Goal: Transaction & Acquisition: Purchase product/service

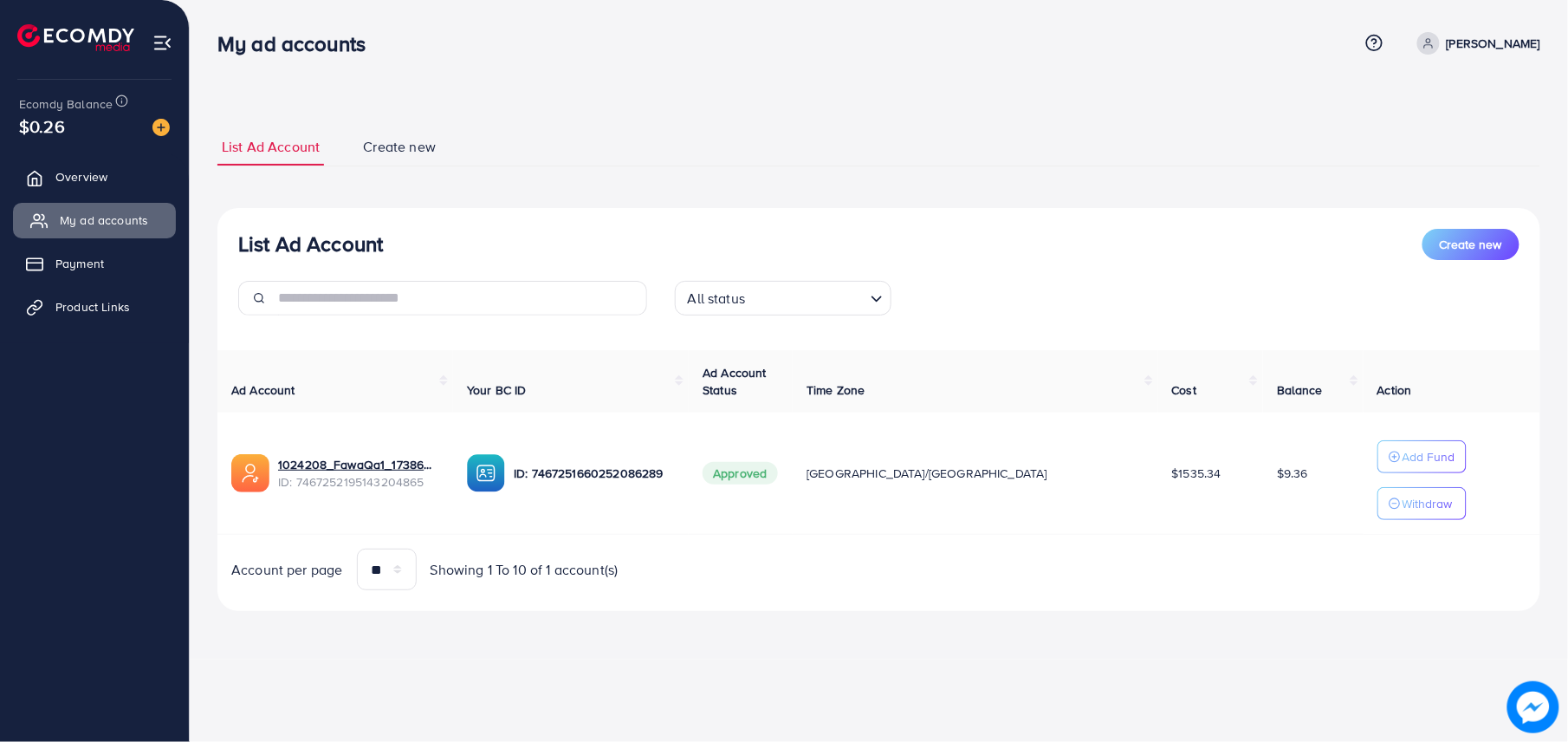
drag, startPoint x: 132, startPoint y: 184, endPoint x: 136, endPoint y: 206, distance: 22.4
click at [132, 182] on link "Overview" at bounding box center [94, 176] width 162 height 34
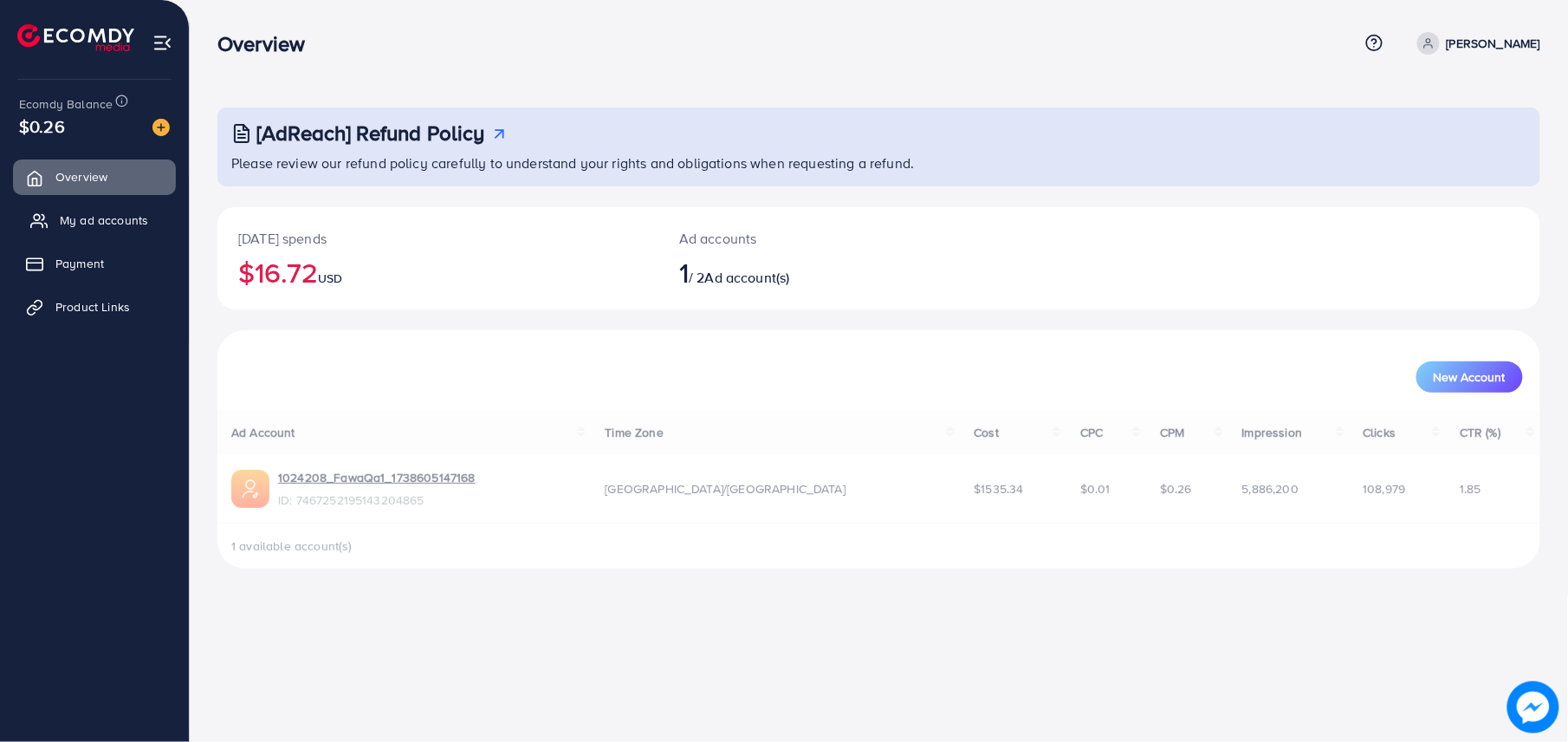
click at [136, 206] on link "My ad accounts" at bounding box center [94, 219] width 162 height 34
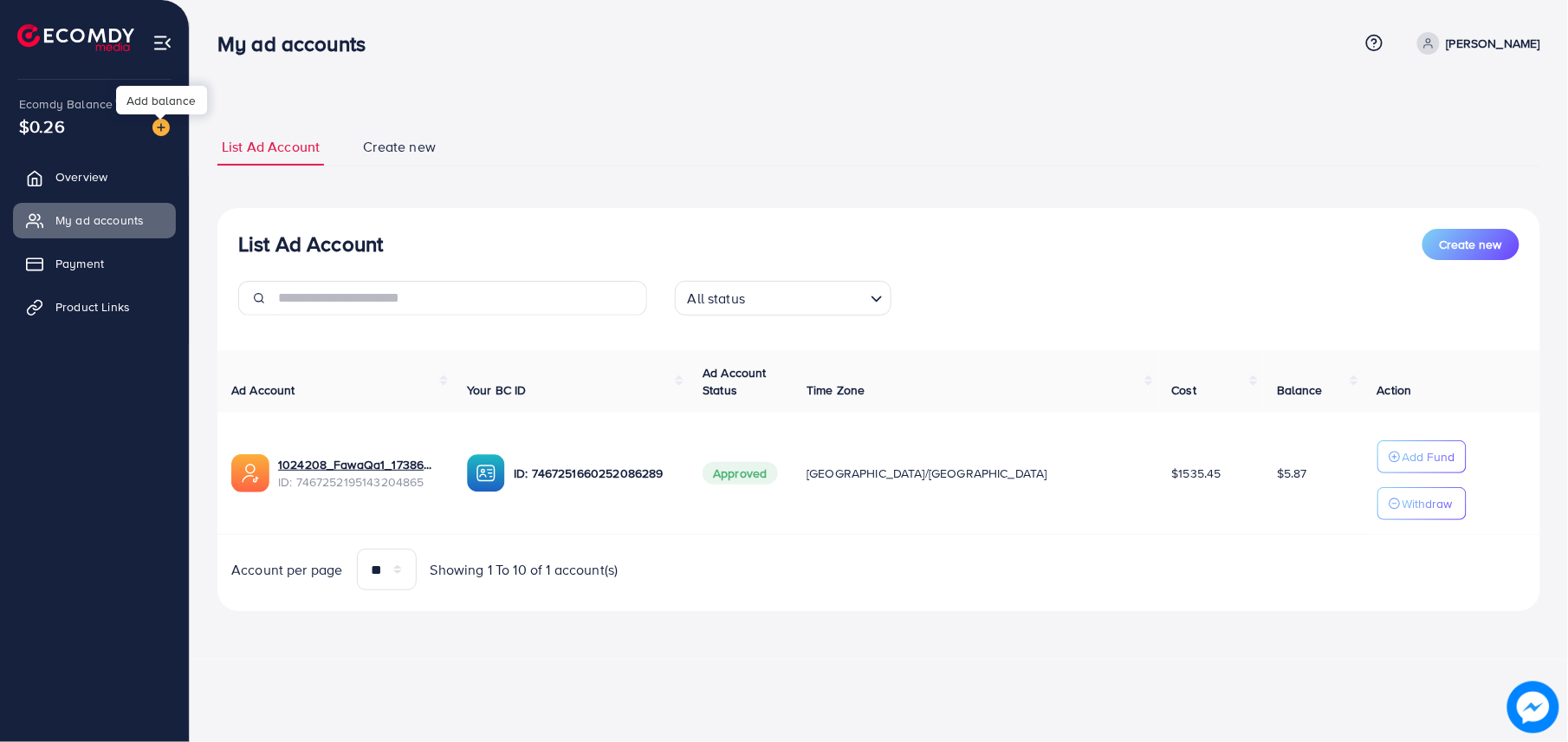
click at [162, 133] on img at bounding box center [161, 127] width 18 height 18
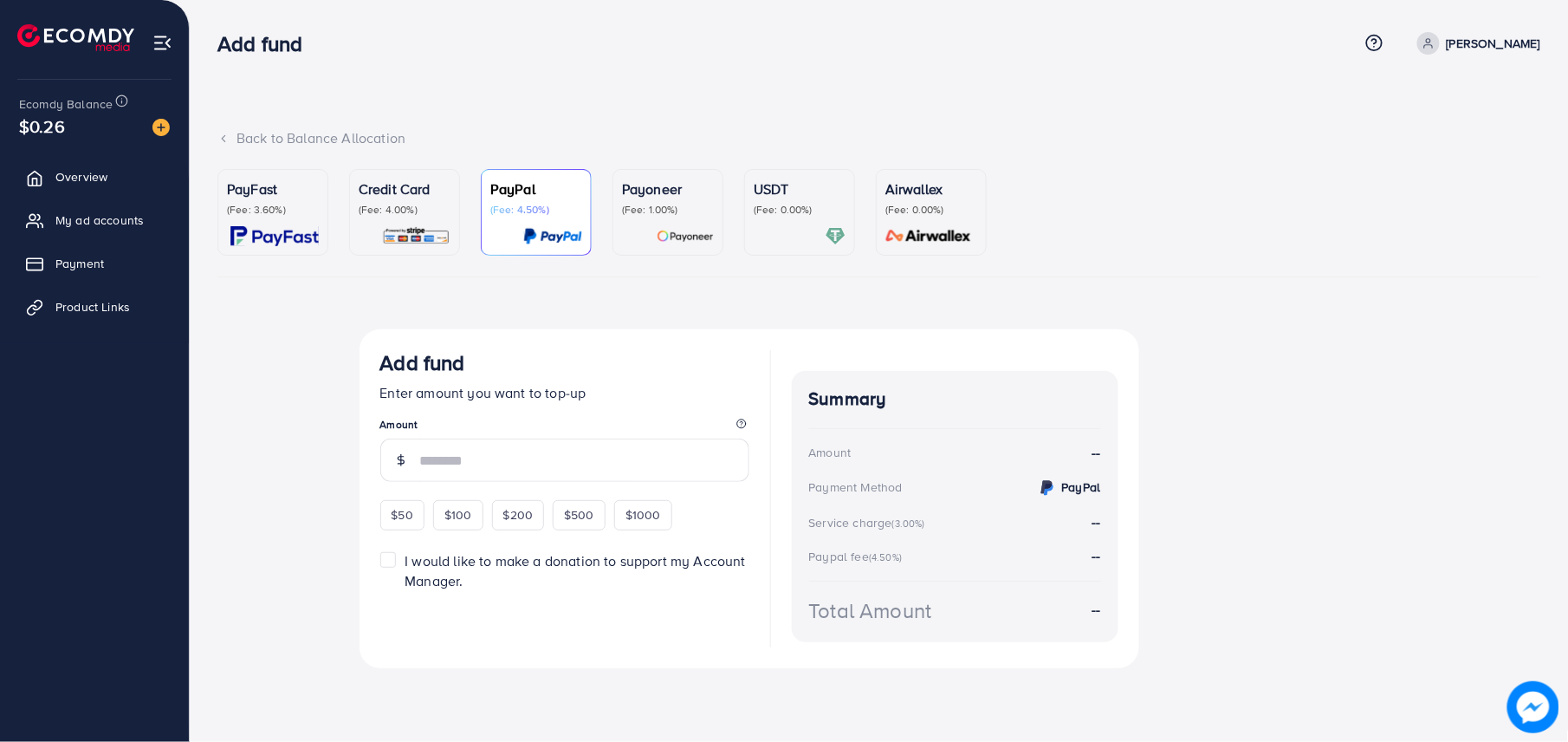
click at [258, 227] on img at bounding box center [274, 236] width 88 height 20
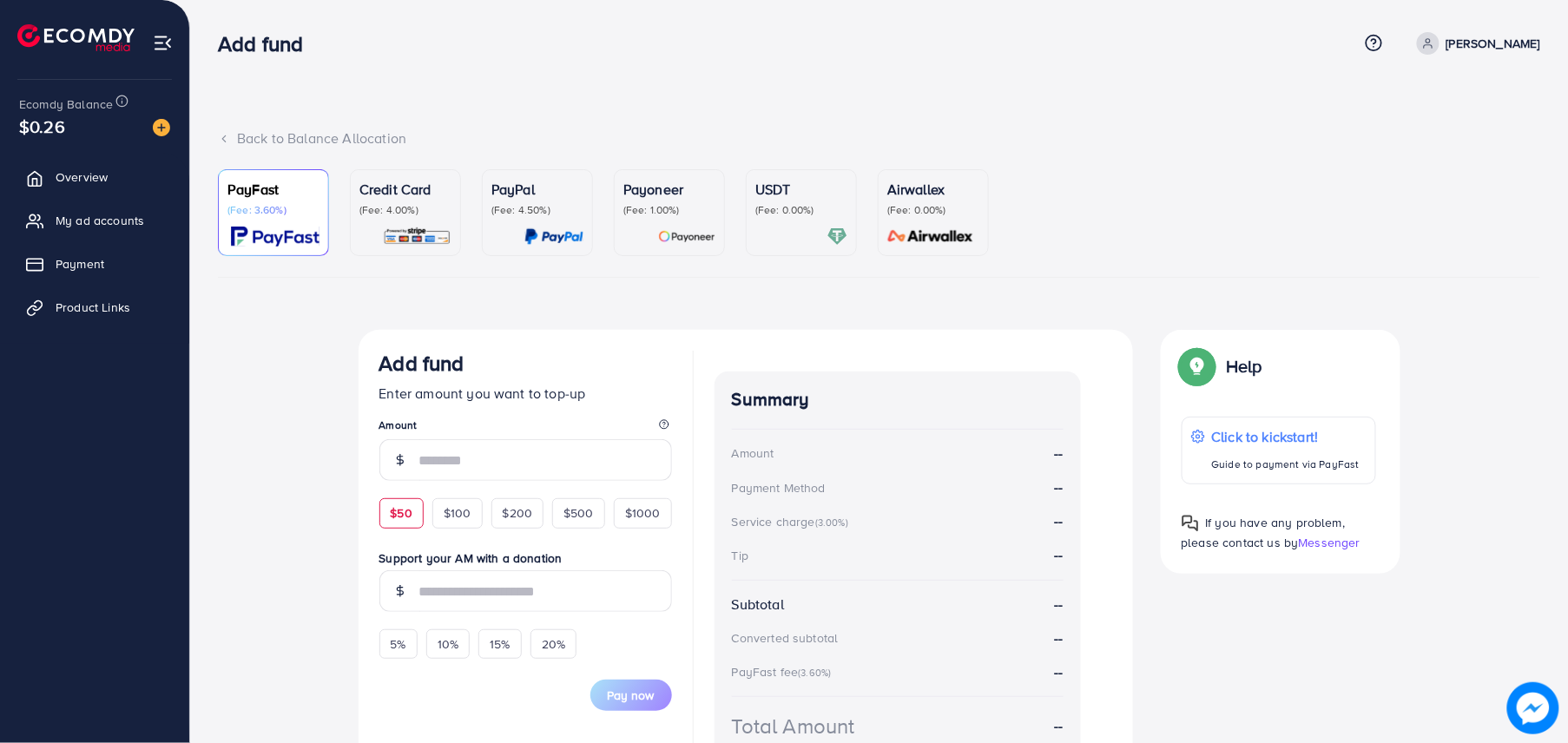
click at [394, 514] on span "$50" at bounding box center [401, 512] width 21 height 18
type input "**"
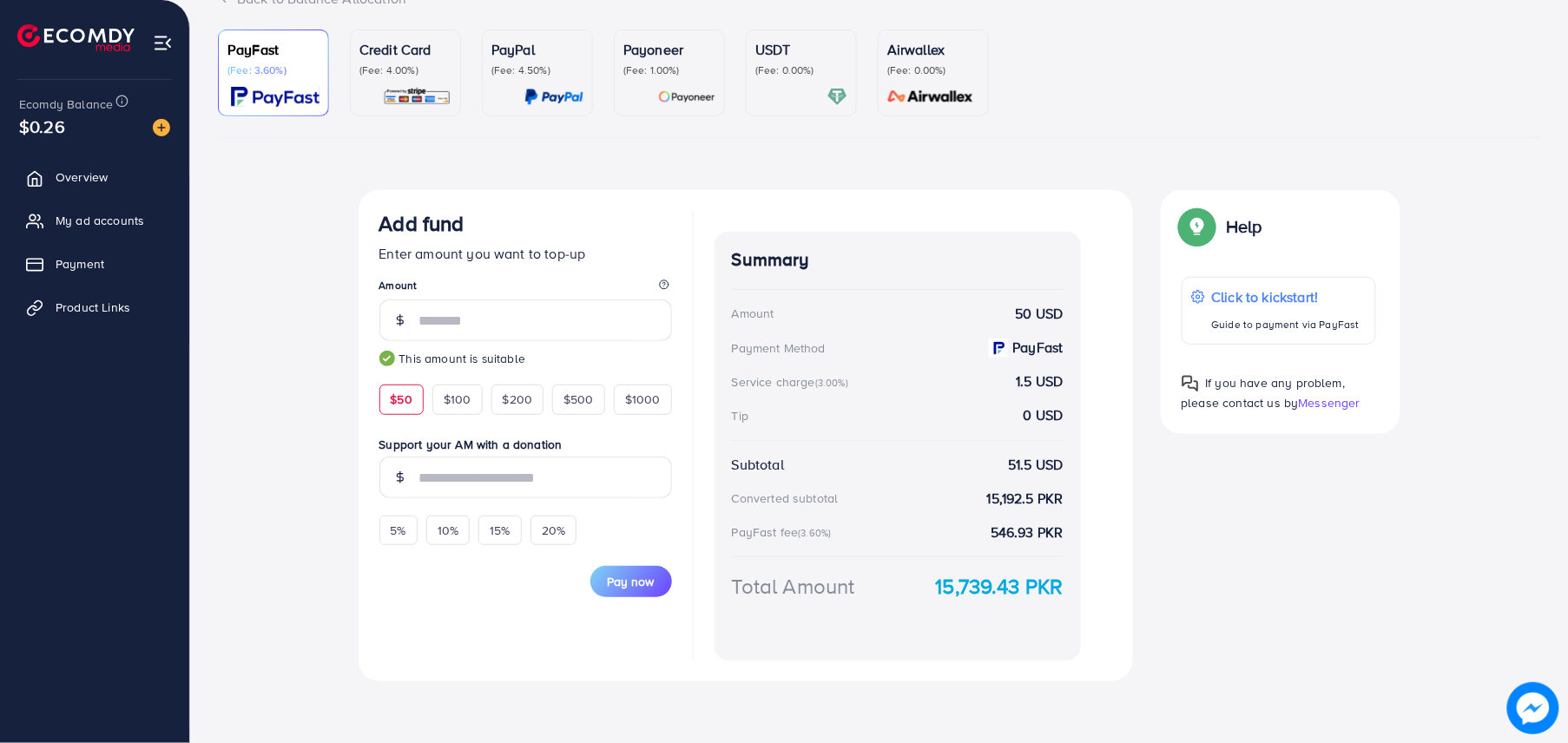
scroll to position [140, 0]
click at [988, 580] on strong "15,739.43 PKR" at bounding box center [999, 585] width 127 height 31
copy strong "15,739.43"
click at [622, 580] on span "Pay now" at bounding box center [631, 580] width 47 height 18
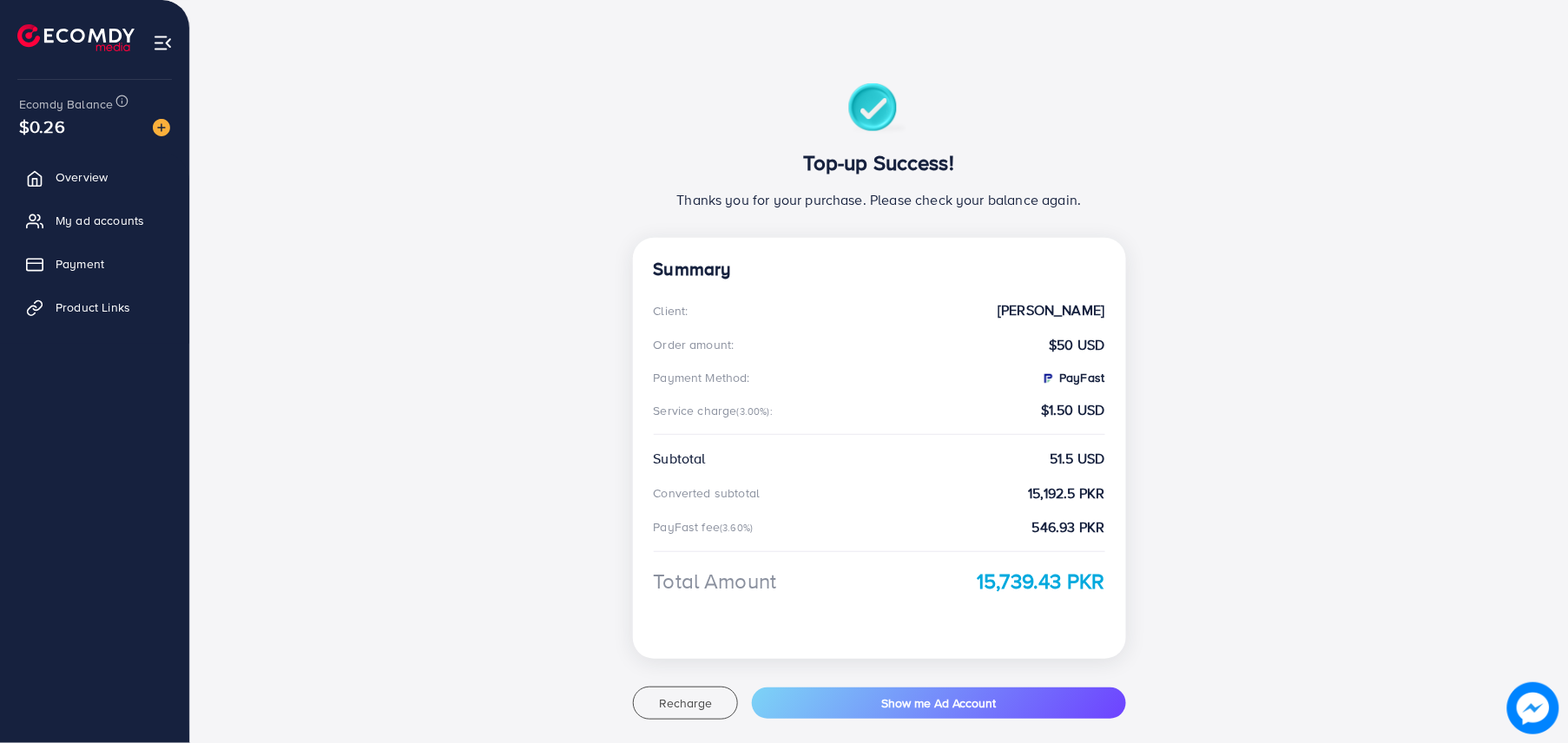
scroll to position [134, 0]
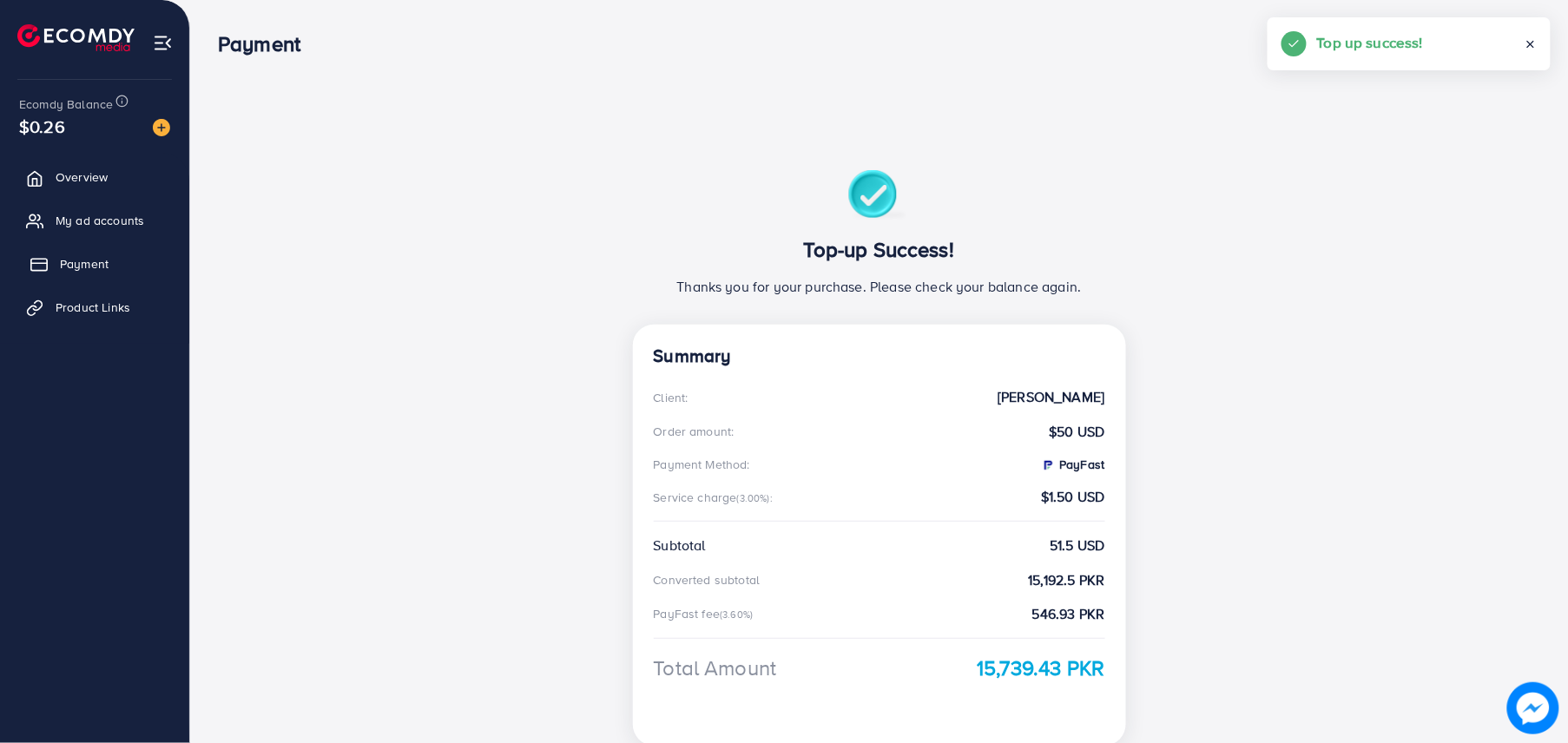
click at [137, 266] on link "Payment" at bounding box center [94, 263] width 163 height 34
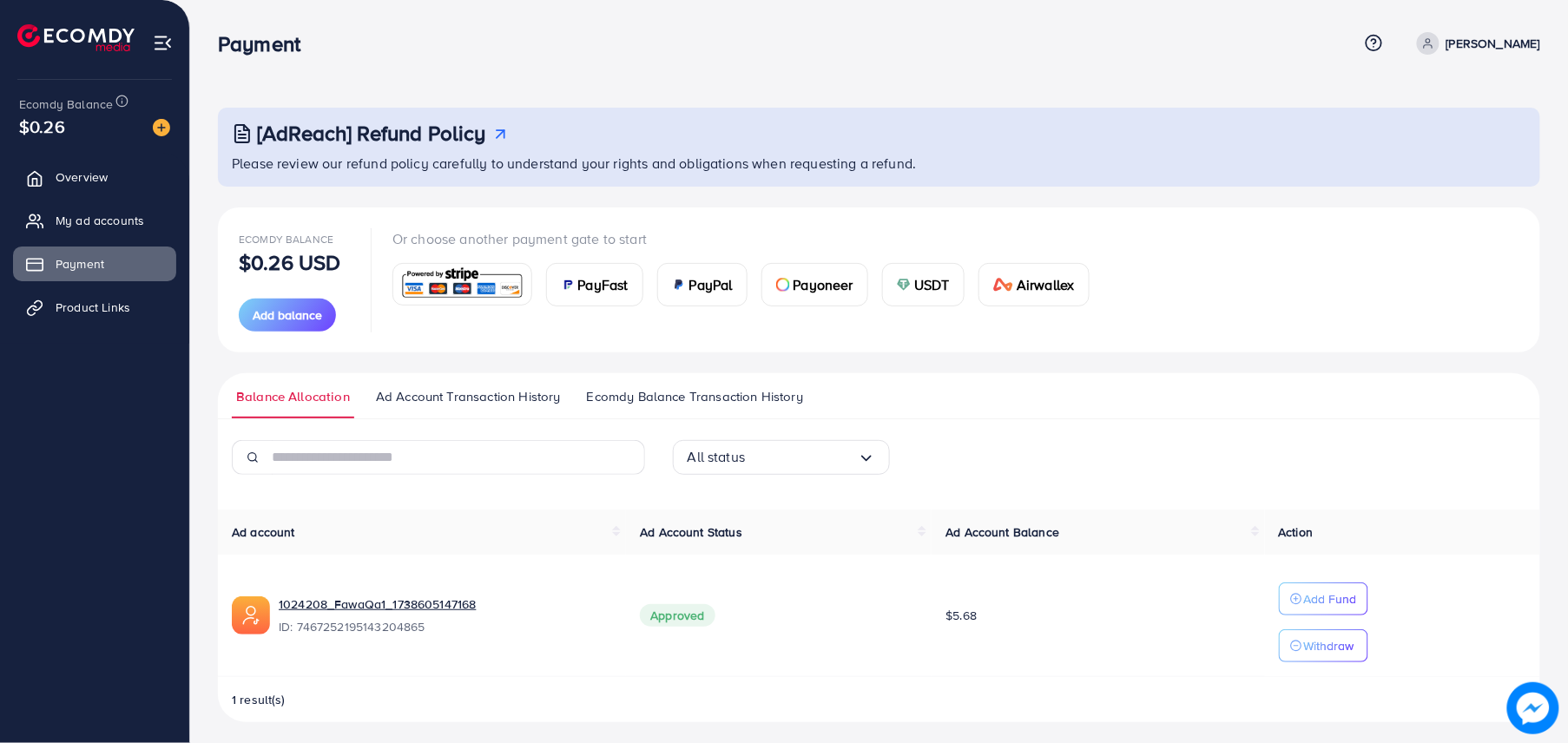
click at [432, 373] on ul "Balance Allocation Ad Account Transaction History Ecomdy Balance Transaction Hi…" at bounding box center [879, 395] width 1322 height 46
click at [626, 401] on span "Ecomdy Balance Transaction History" at bounding box center [695, 396] width 216 height 20
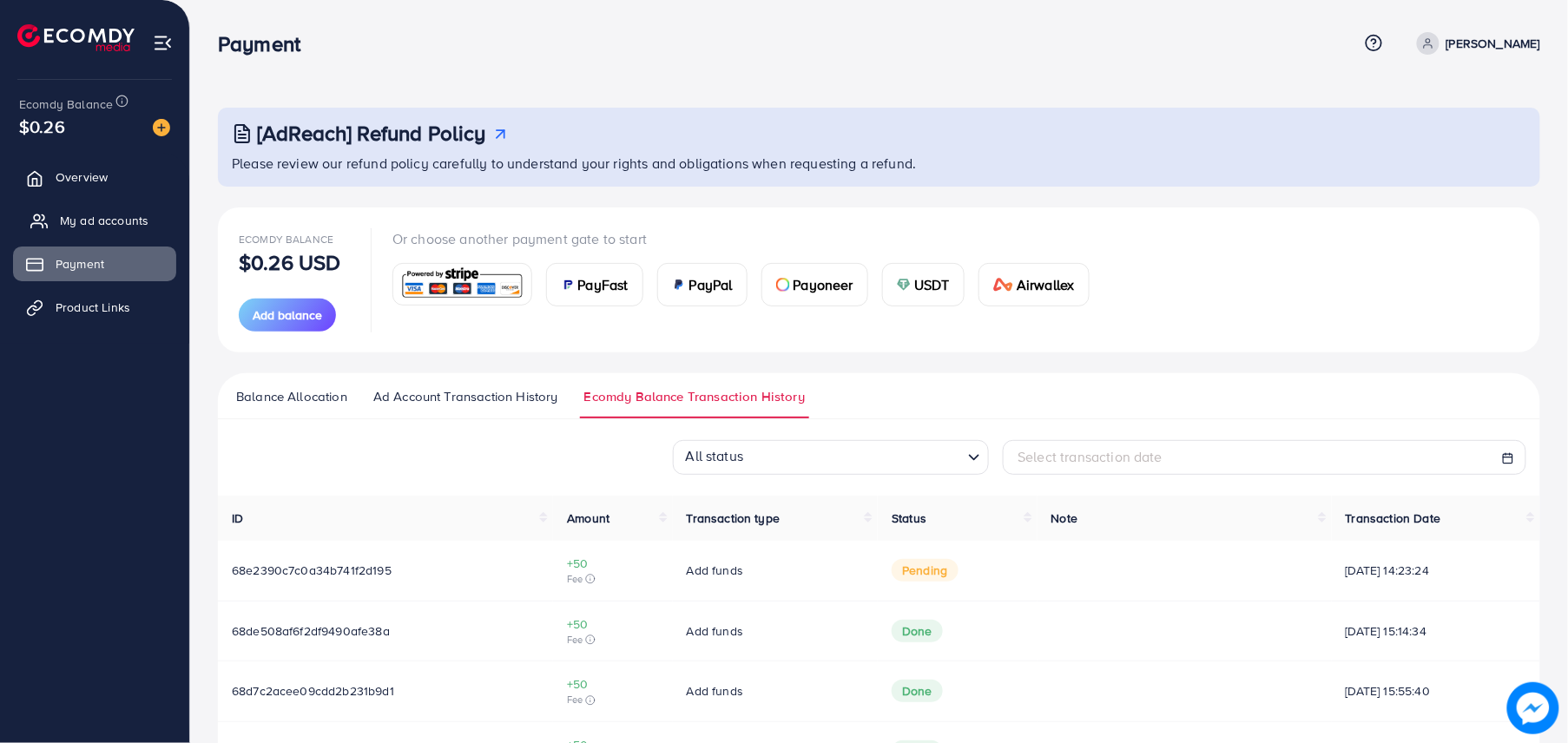
click at [99, 224] on span "My ad accounts" at bounding box center [103, 220] width 88 height 18
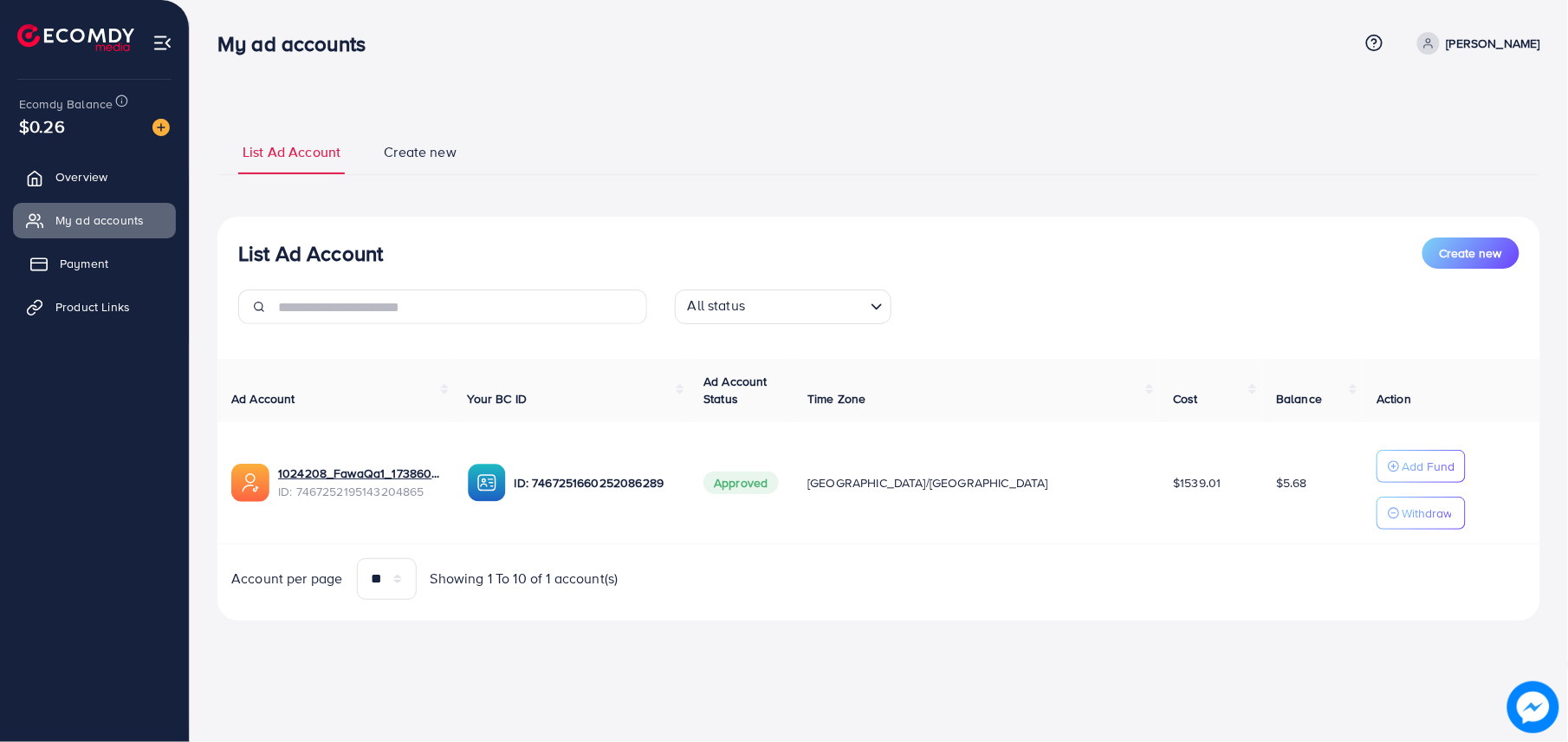
click at [136, 278] on link "Payment" at bounding box center [94, 263] width 162 height 34
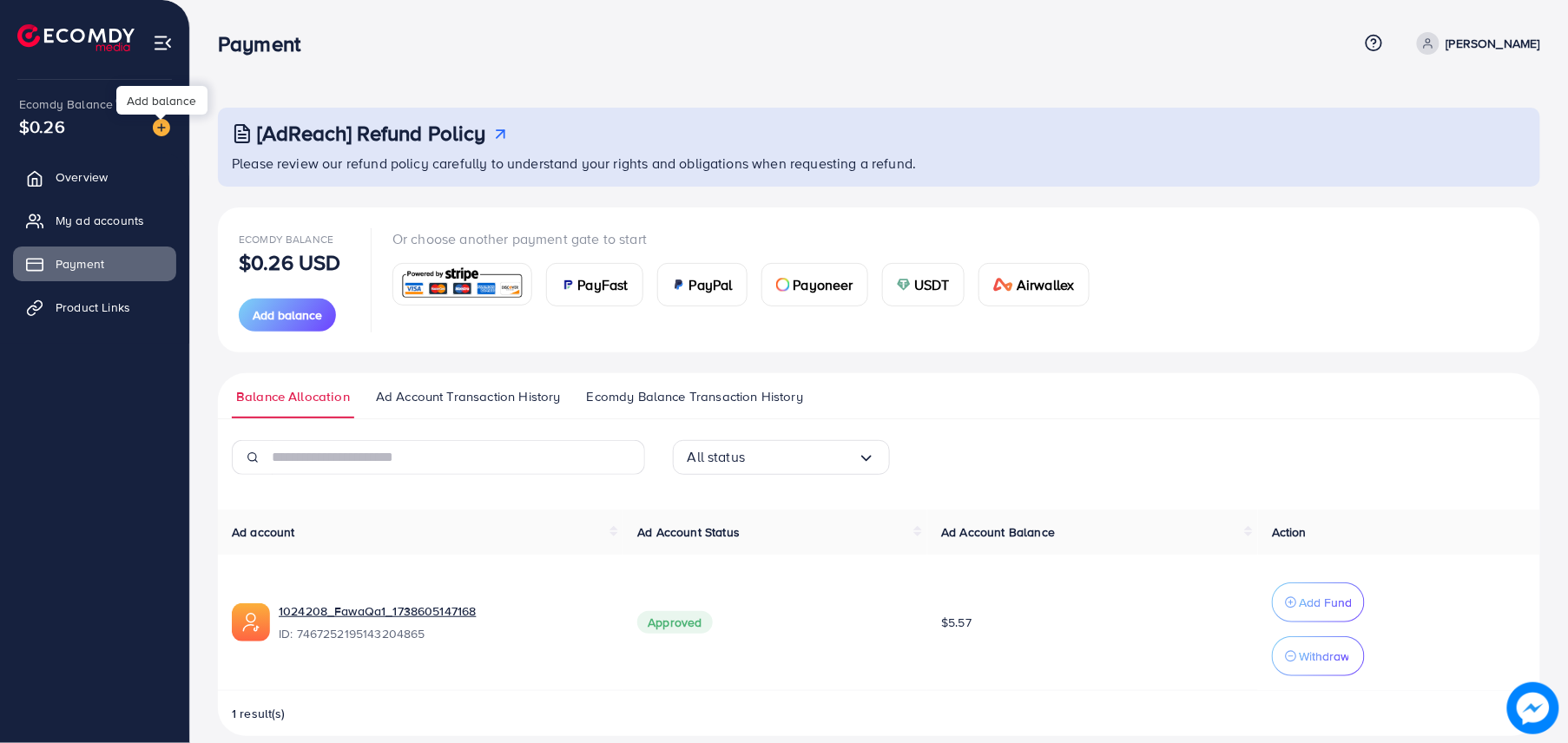
click at [162, 122] on img at bounding box center [161, 127] width 18 height 18
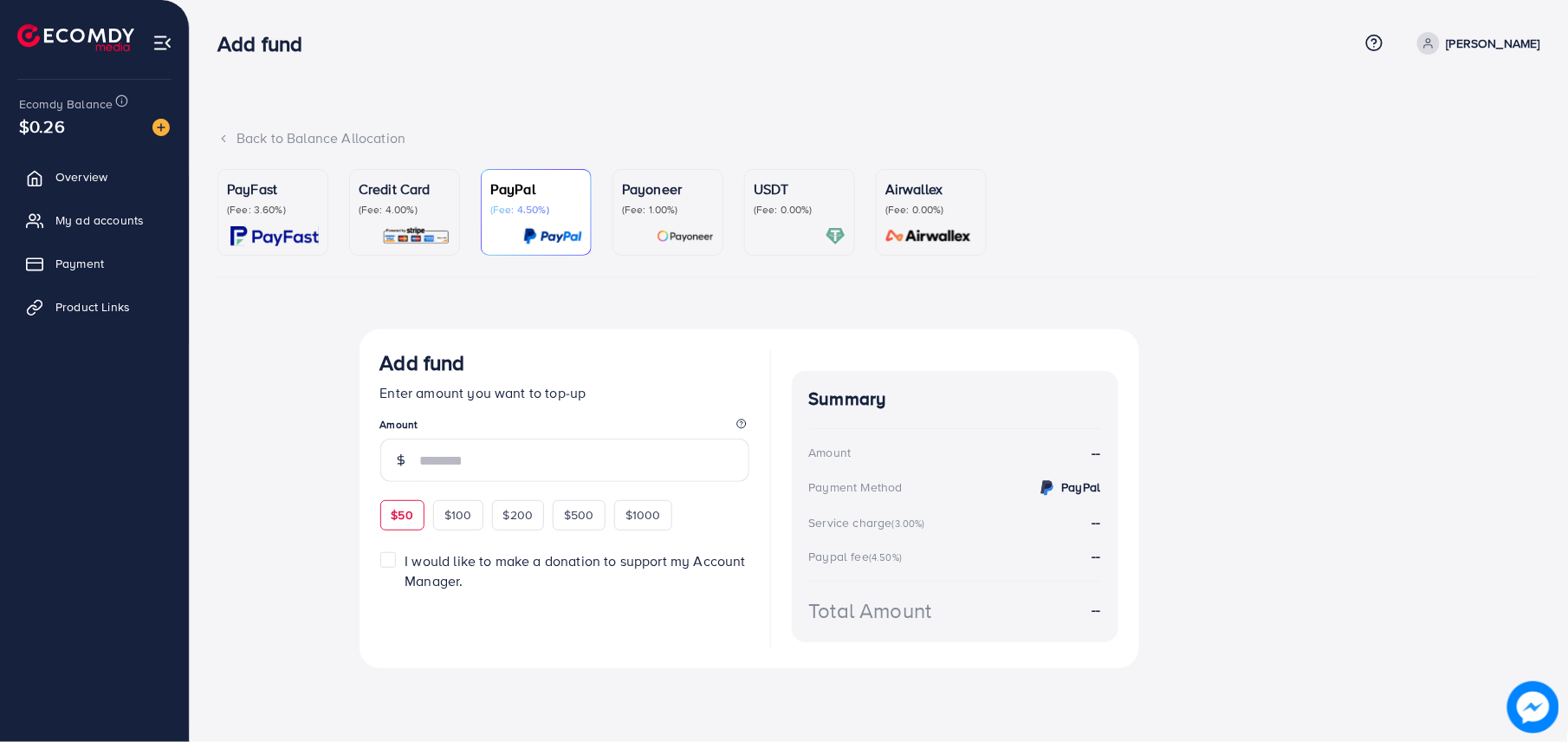
click at [396, 502] on div "$50" at bounding box center [403, 515] width 45 height 30
type input "**"
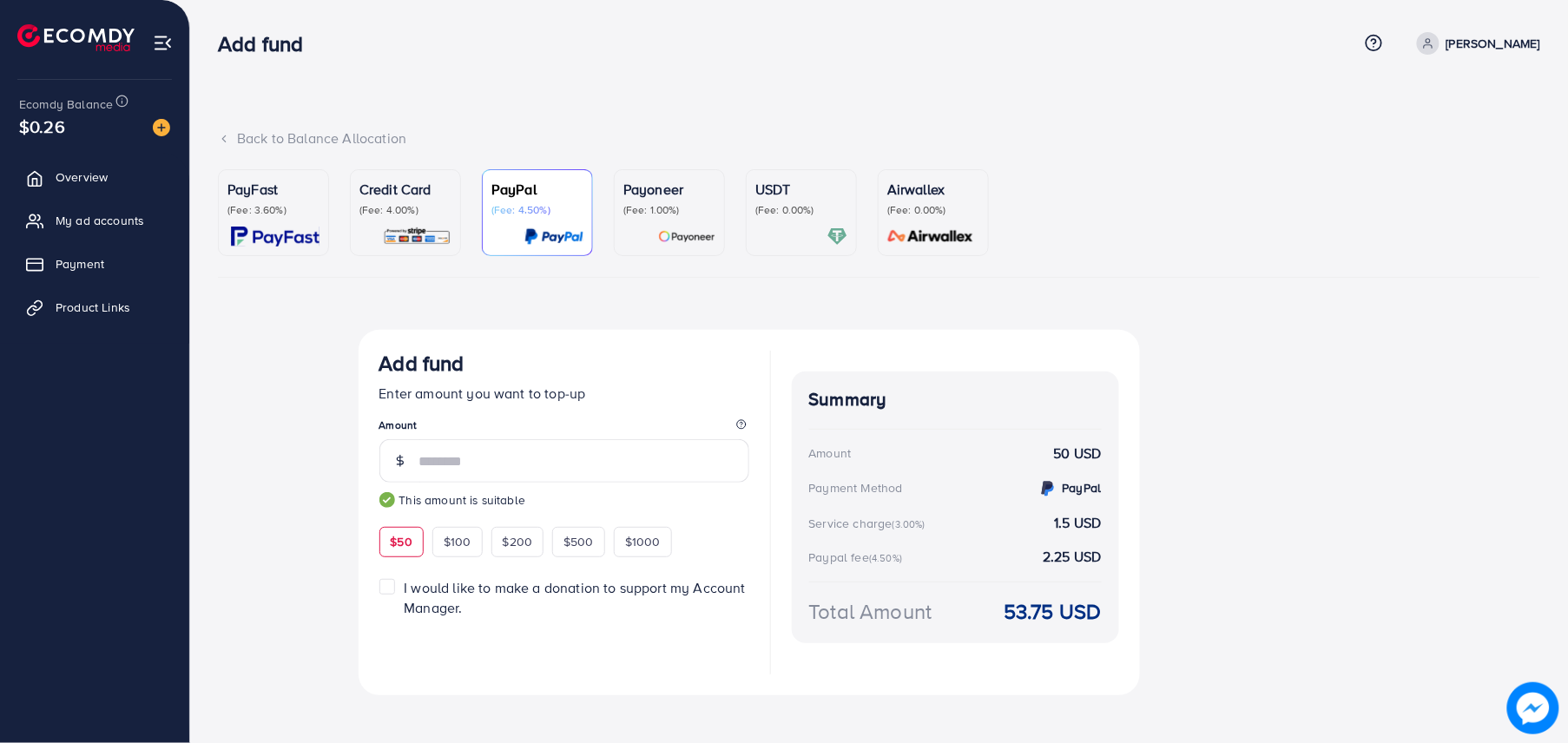
drag, startPoint x: 285, startPoint y: 195, endPoint x: 319, endPoint y: 288, distance: 99.0
click at [285, 192] on p "PayFast" at bounding box center [273, 189] width 92 height 20
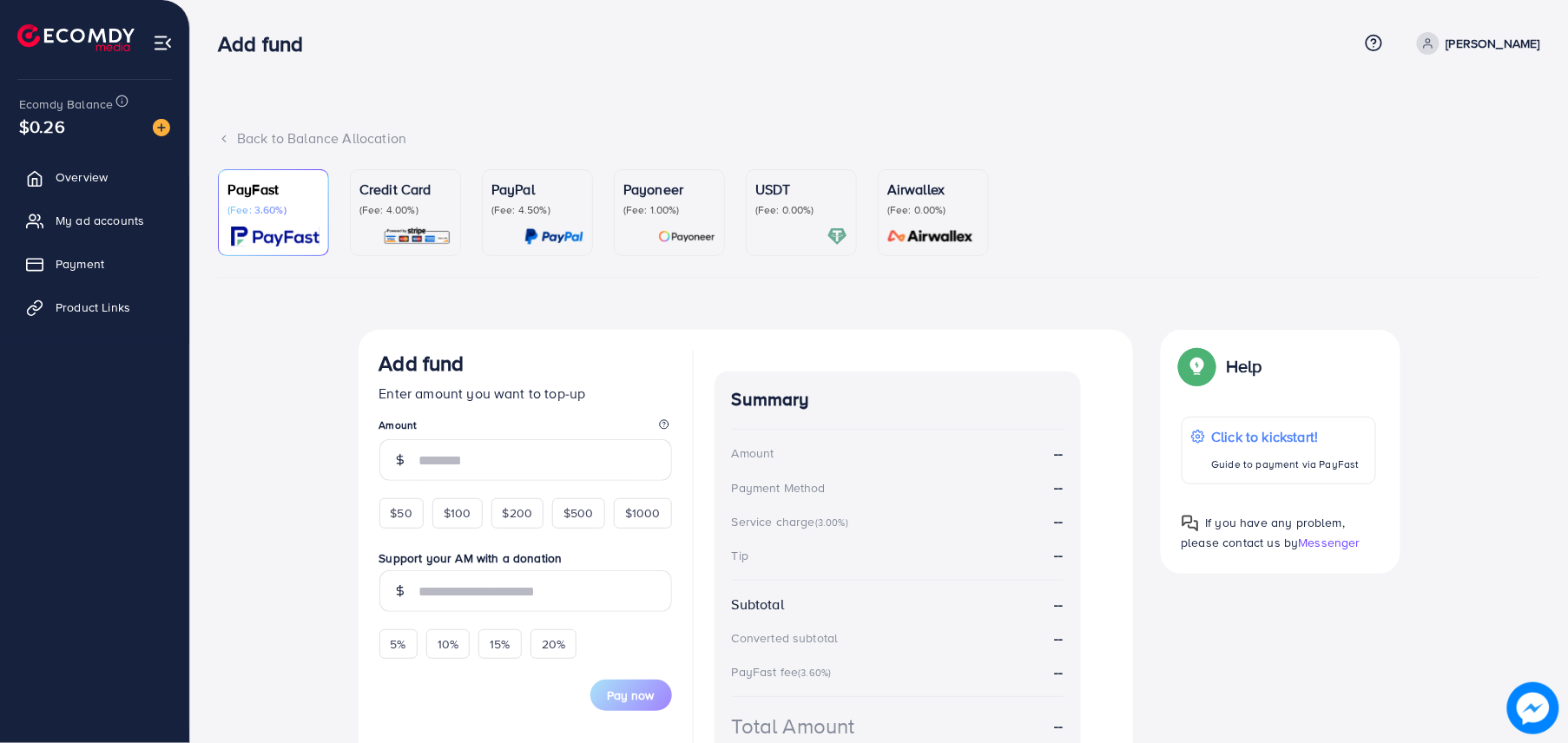
click at [382, 509] on div "$50" at bounding box center [402, 513] width 45 height 30
type input "**"
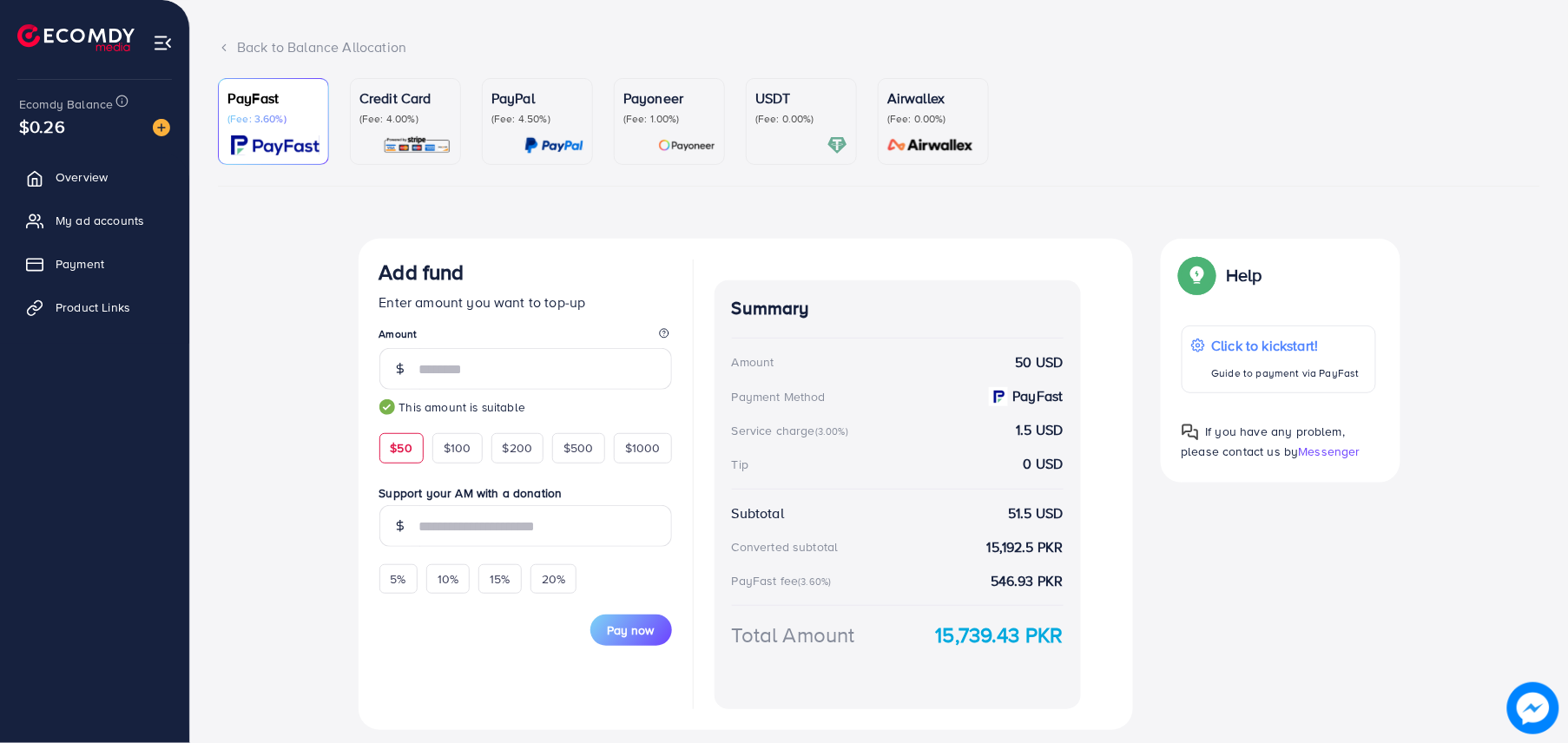
scroll to position [140, 0]
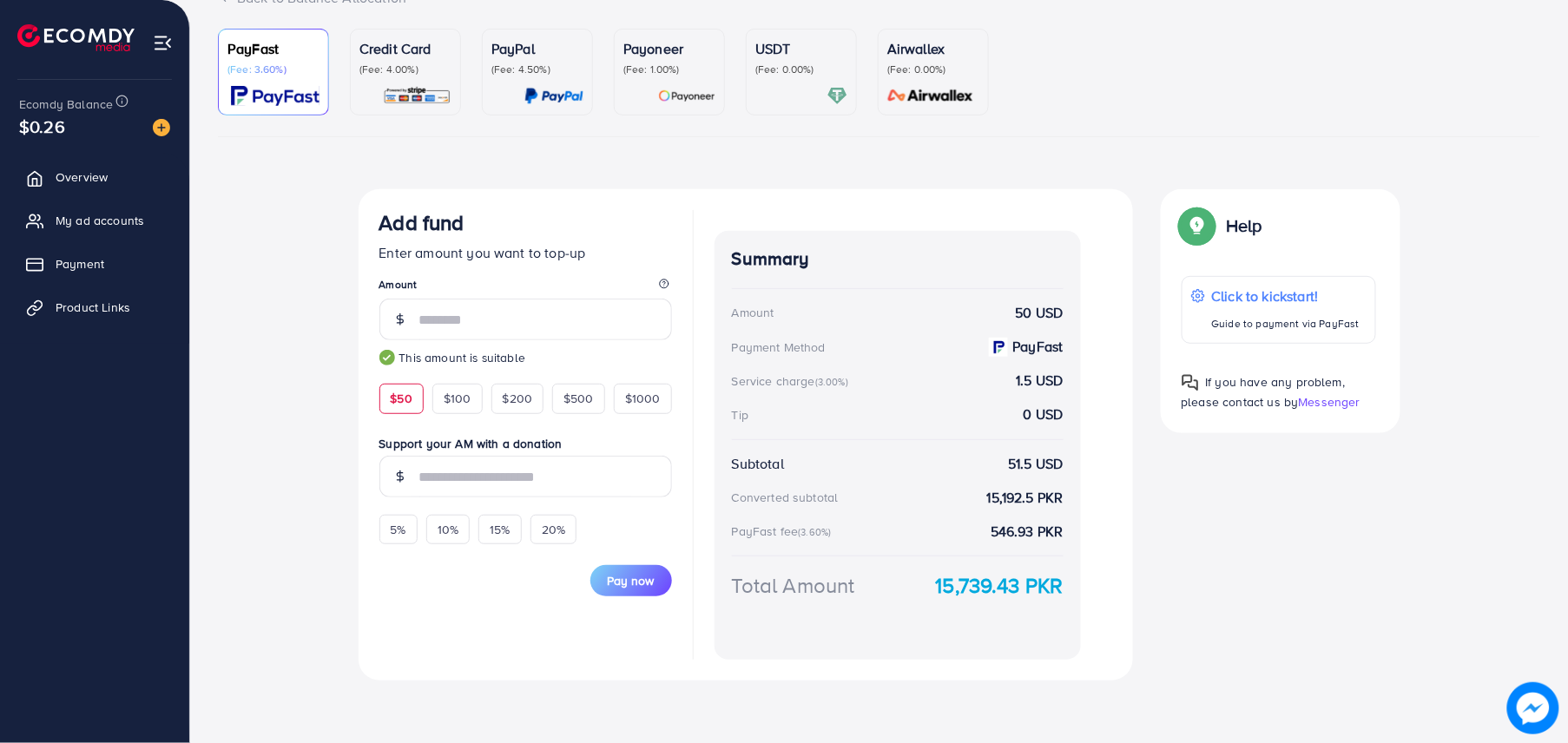
click at [965, 589] on strong "15,739.43 PKR" at bounding box center [999, 585] width 127 height 31
click at [965, 583] on strong "15,739.43 PKR" at bounding box center [999, 585] width 127 height 31
click at [963, 581] on strong "15,739.43 PKR" at bounding box center [999, 585] width 127 height 31
click at [963, 580] on strong "15,739.43 PKR" at bounding box center [999, 585] width 127 height 31
copy strong "15,739.43"
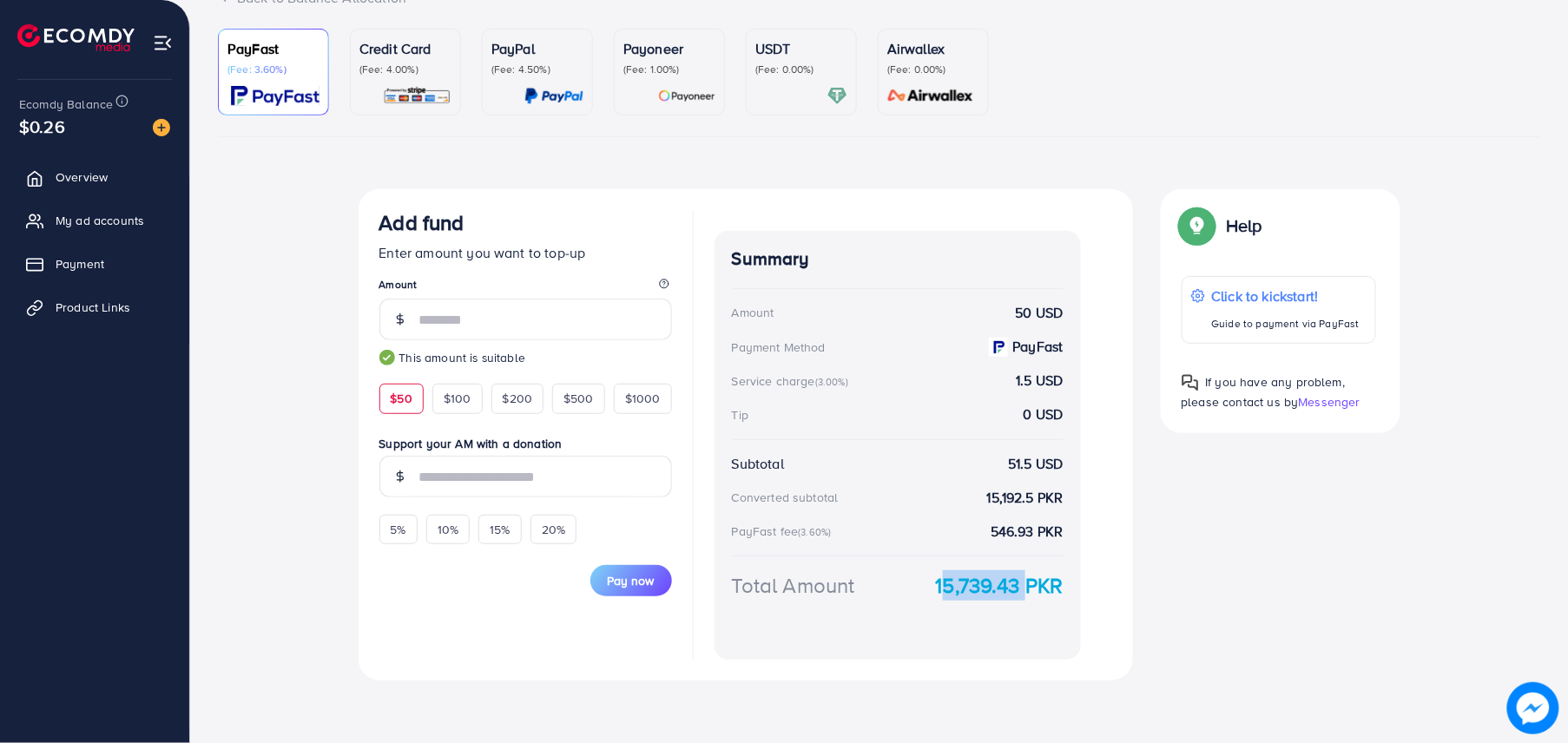
click at [140, 214] on span "My ad accounts" at bounding box center [100, 220] width 88 height 18
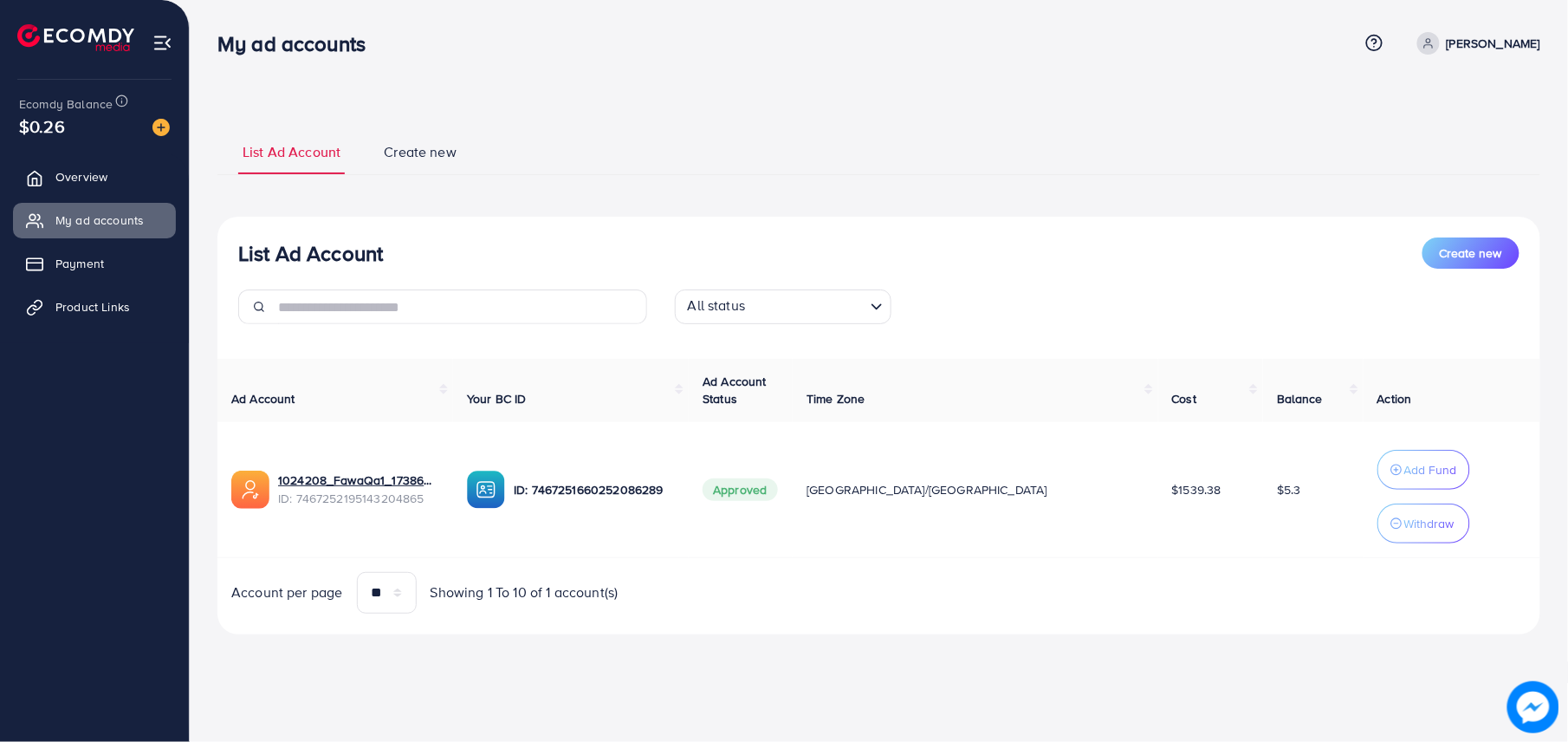
click at [101, 157] on ul "Overview My ad accounts Payment Product Links" at bounding box center [94, 247] width 188 height 190
click at [110, 180] on span "Overview" at bounding box center [85, 176] width 52 height 18
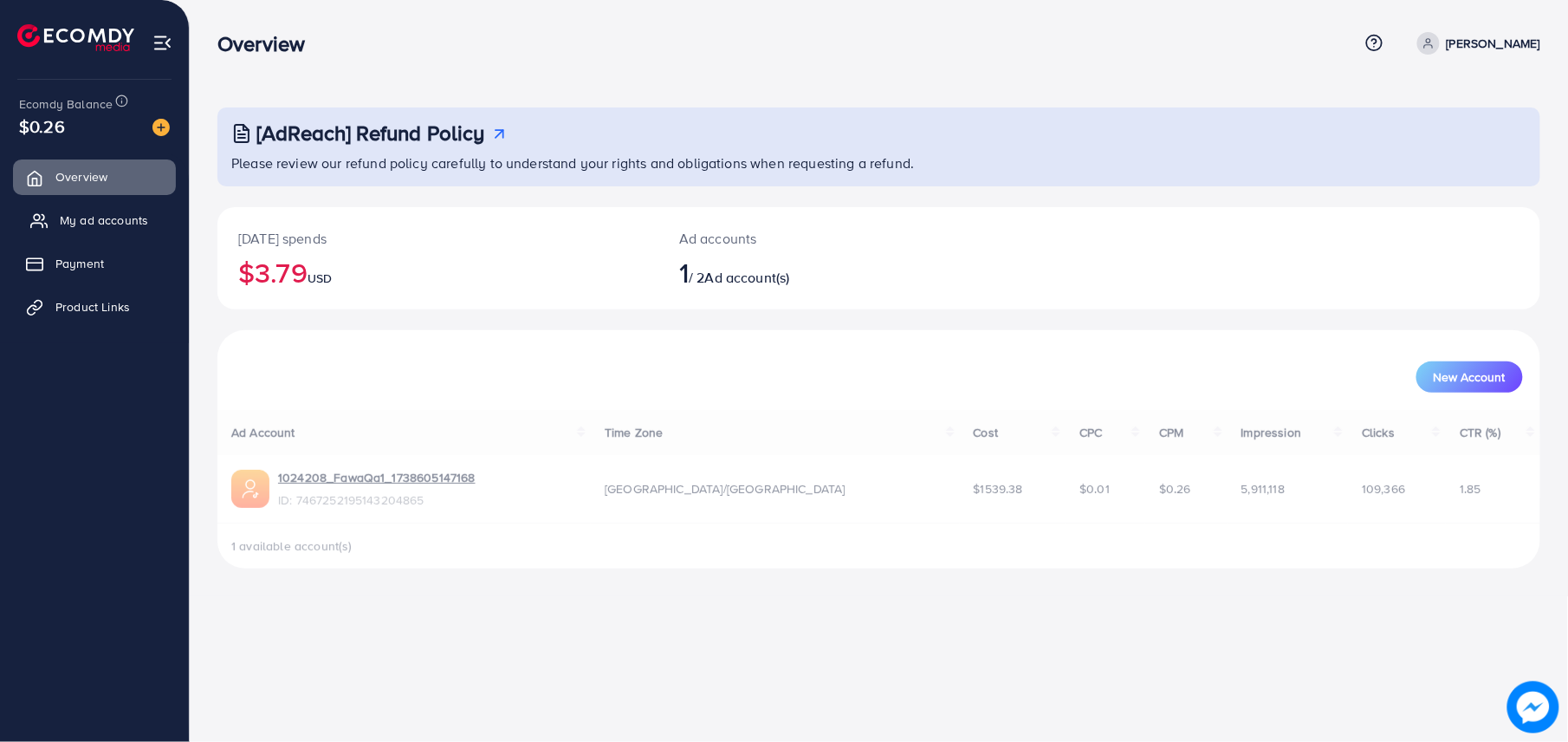
click at [122, 227] on span "My ad accounts" at bounding box center [103, 220] width 88 height 18
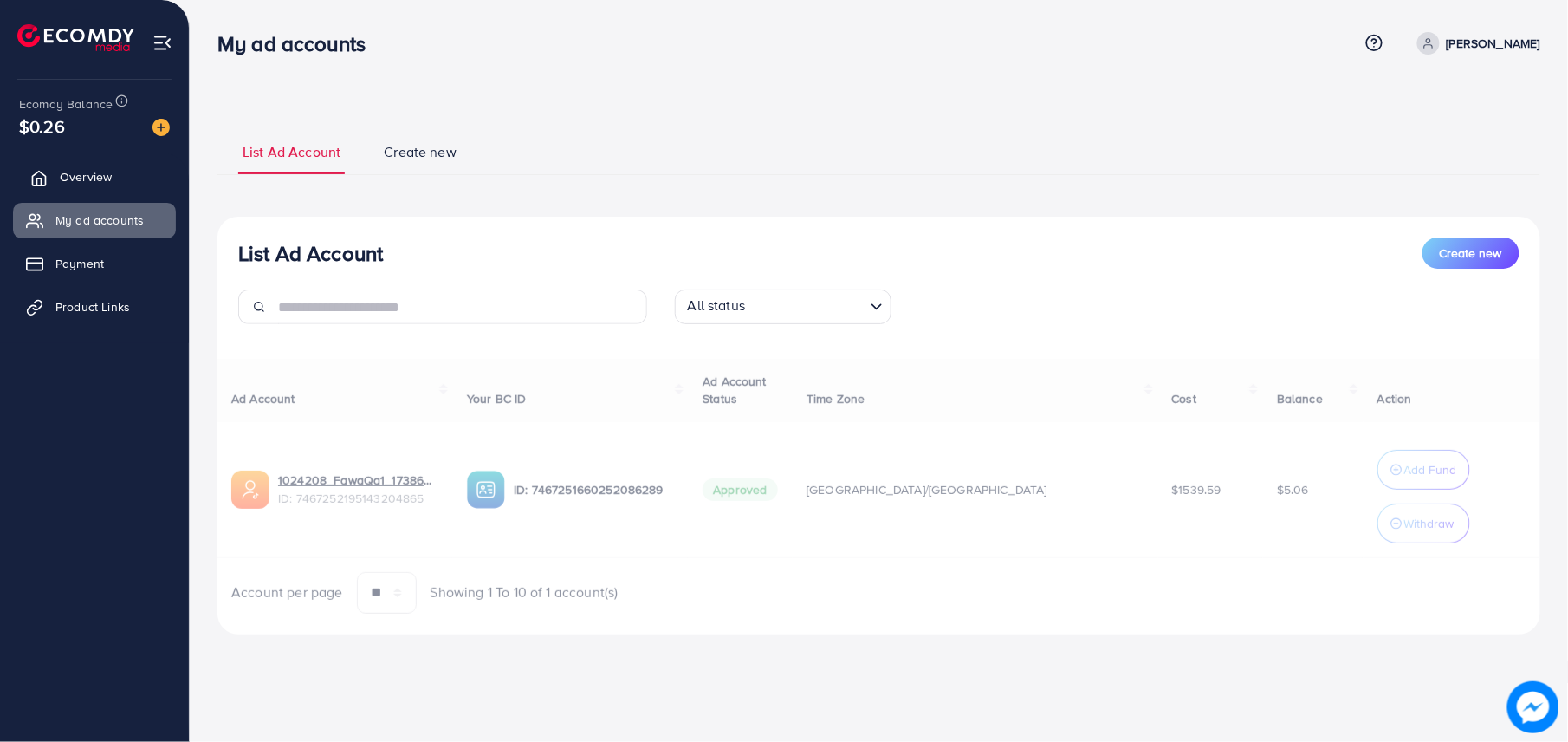
click at [48, 160] on link "Overview" at bounding box center [94, 176] width 162 height 34
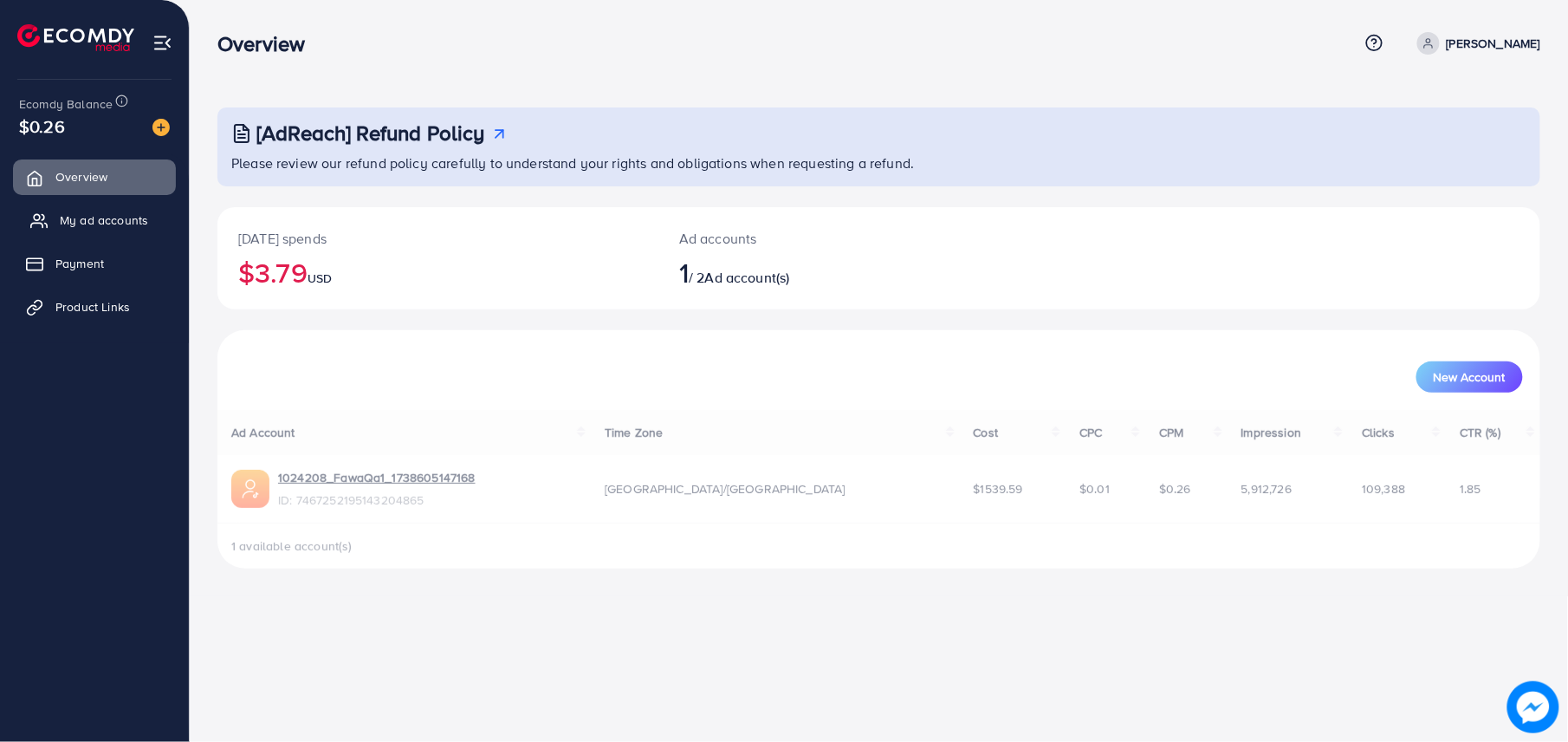
click at [95, 218] on span "My ad accounts" at bounding box center [103, 220] width 88 height 18
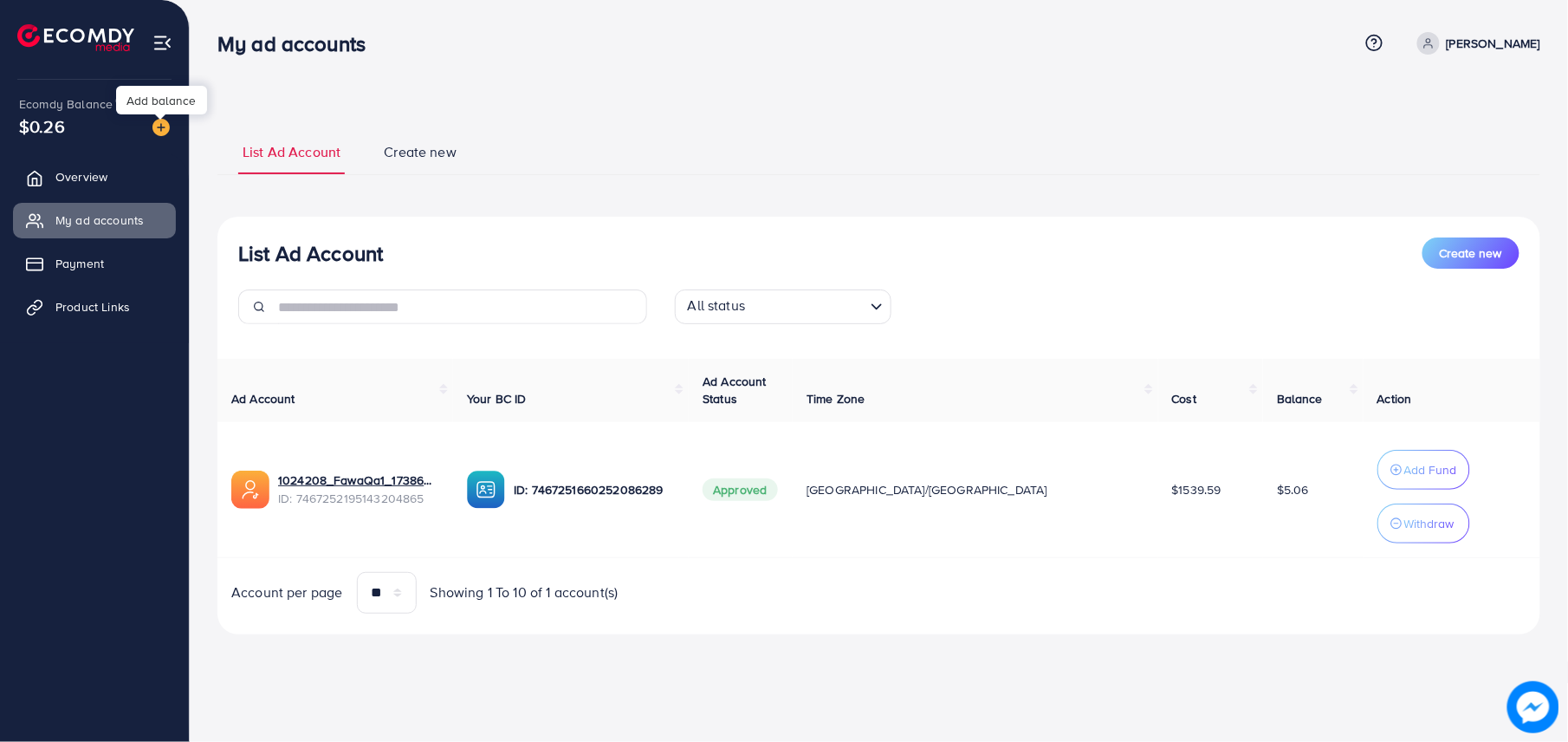
click at [160, 122] on img at bounding box center [161, 127] width 18 height 18
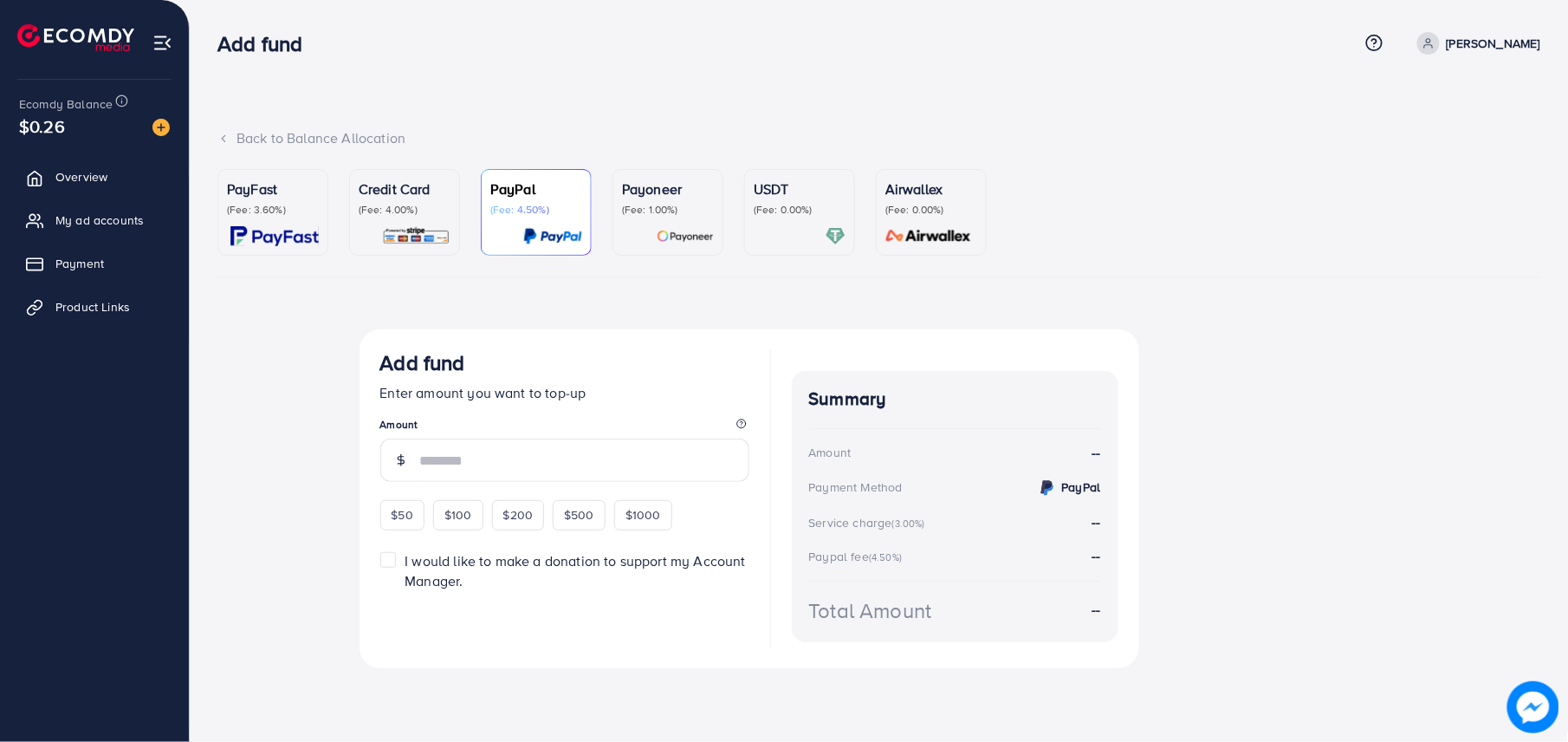
click at [248, 215] on div "PayFast (Fee: 3.60%)" at bounding box center [273, 212] width 92 height 68
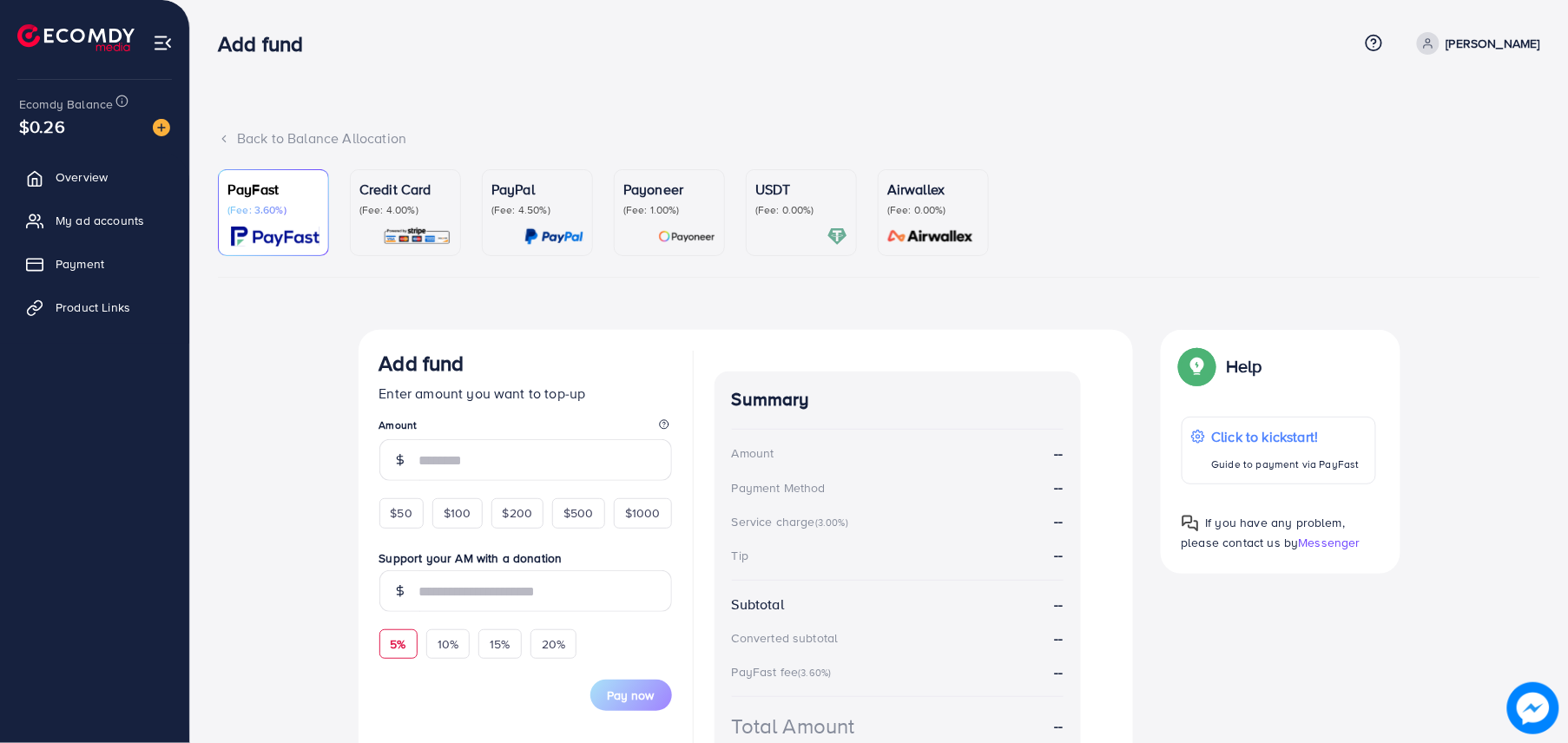
click at [396, 644] on span "5%" at bounding box center [398, 643] width 16 height 18
type input "*"
click at [397, 515] on span "$50" at bounding box center [401, 512] width 21 height 18
type input "**"
type input "***"
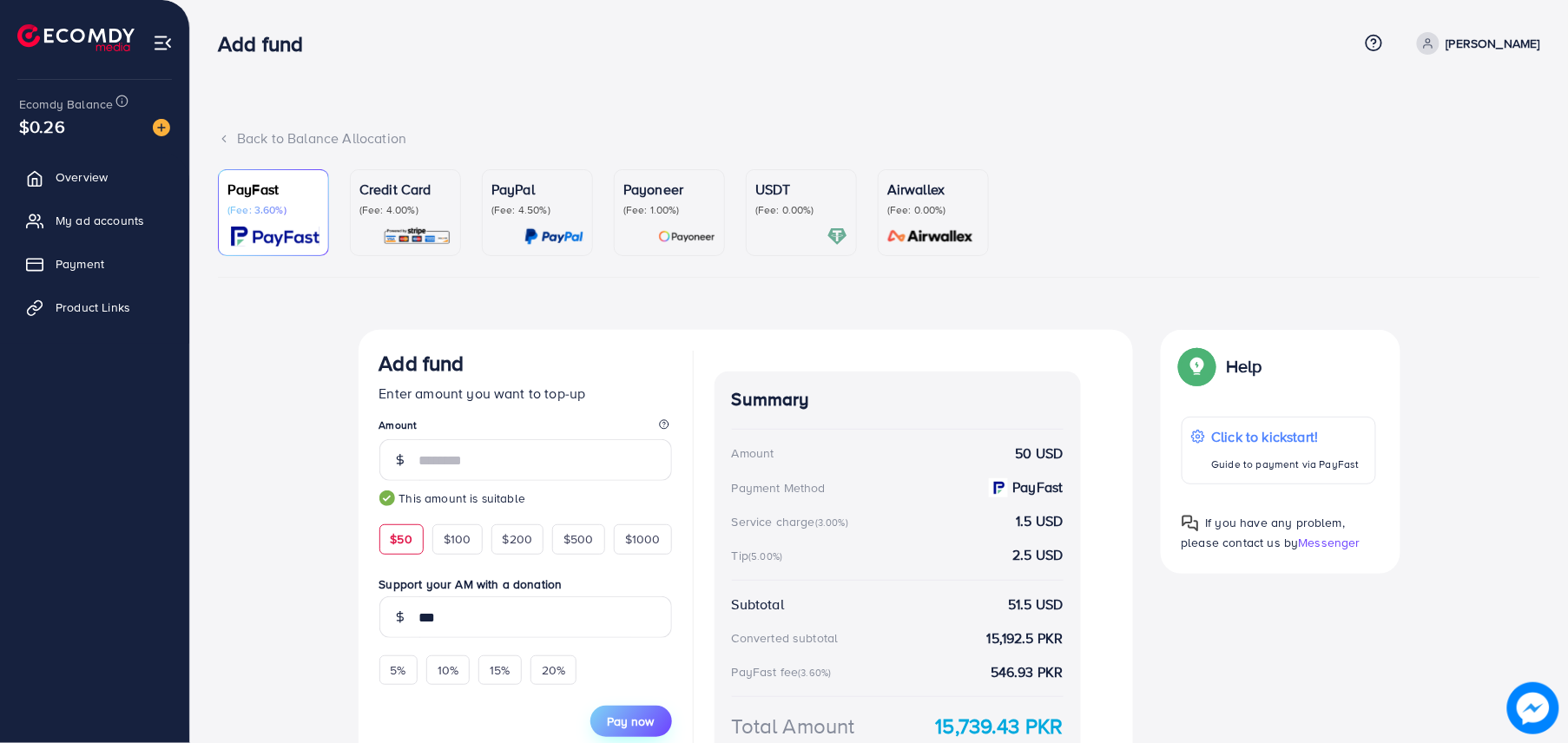
scroll to position [140, 0]
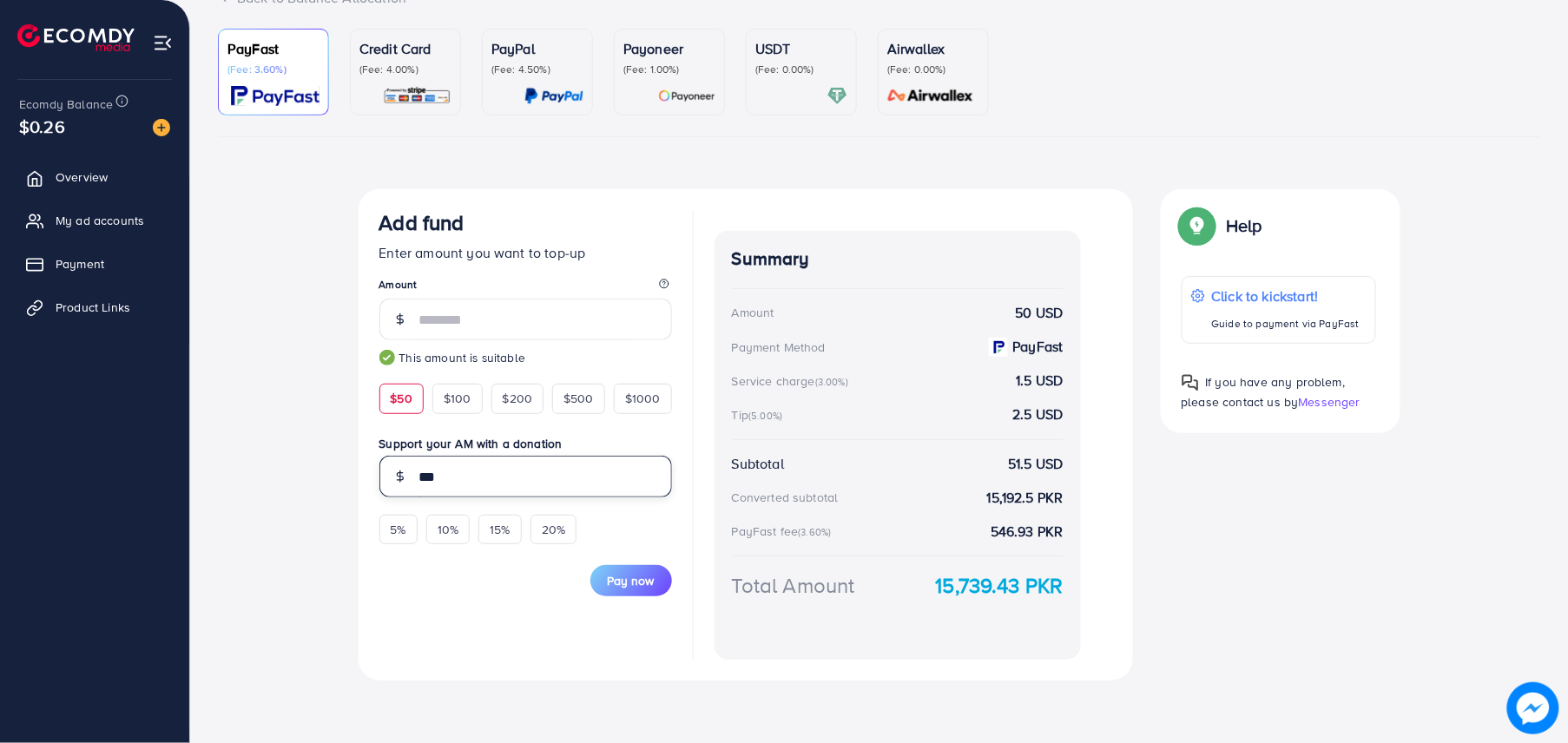
click at [470, 471] on input "***" at bounding box center [546, 476] width 253 height 42
click at [678, 619] on div "Add fund Enter amount you want to top-up Amount ** This amount is suitable $50 …" at bounding box center [745, 434] width 775 height 491
click at [639, 584] on span "Pay now" at bounding box center [631, 580] width 47 height 18
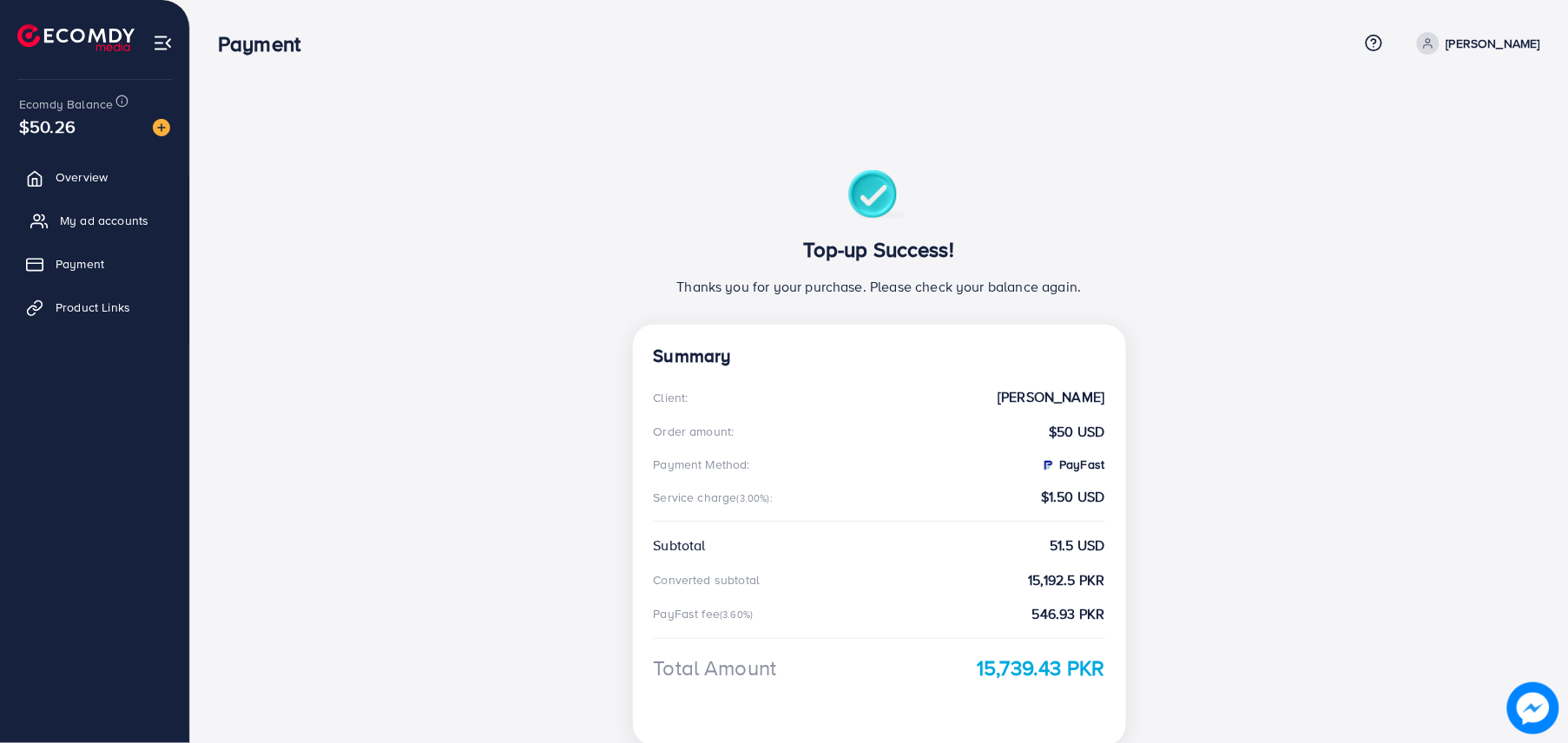
click at [100, 223] on span "My ad accounts" at bounding box center [103, 220] width 88 height 18
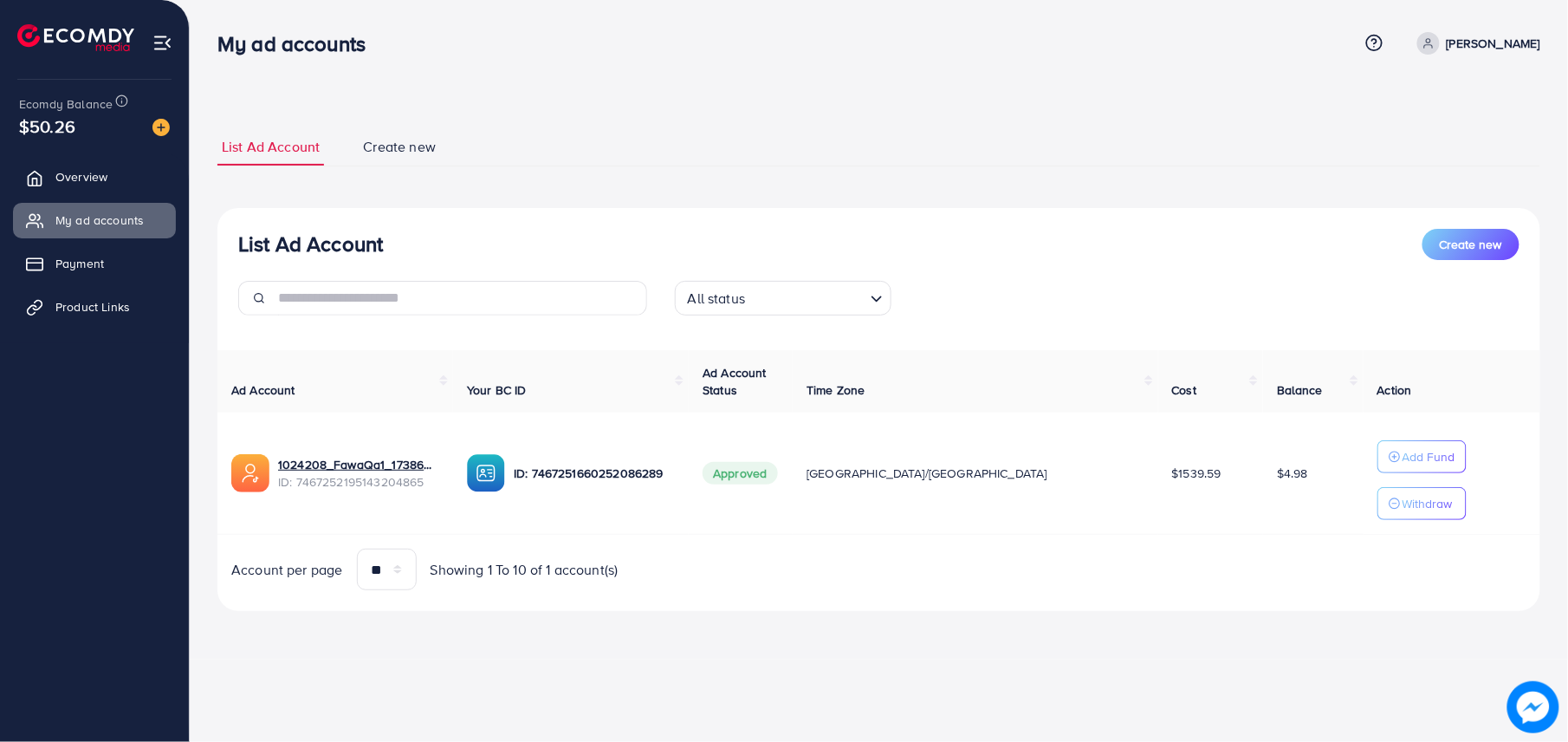
click at [87, 150] on div "Ecomdy Balance $50.26" at bounding box center [95, 116] width 162 height 72
click at [94, 170] on span "Overview" at bounding box center [85, 176] width 52 height 18
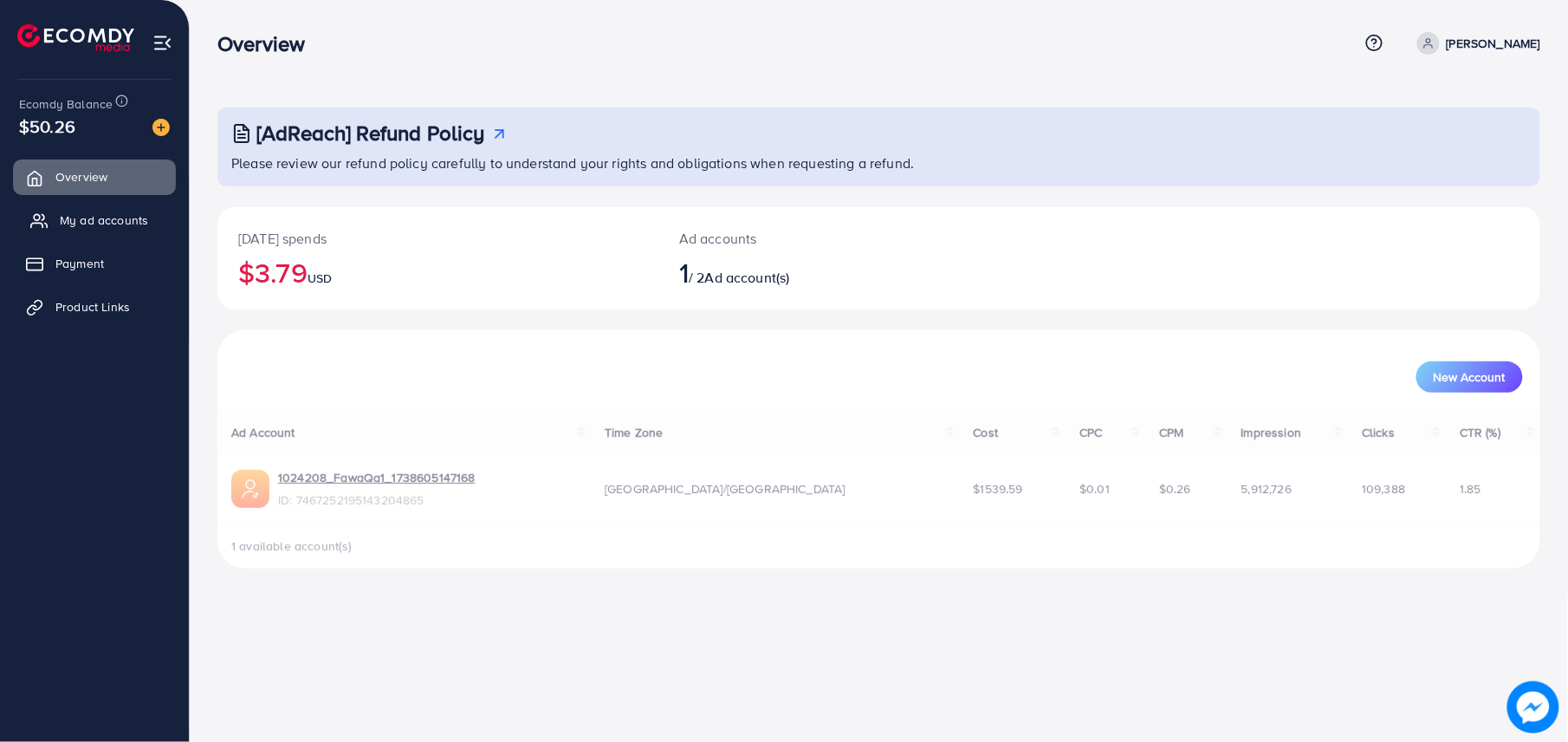
click at [101, 215] on span "My ad accounts" at bounding box center [103, 220] width 88 height 18
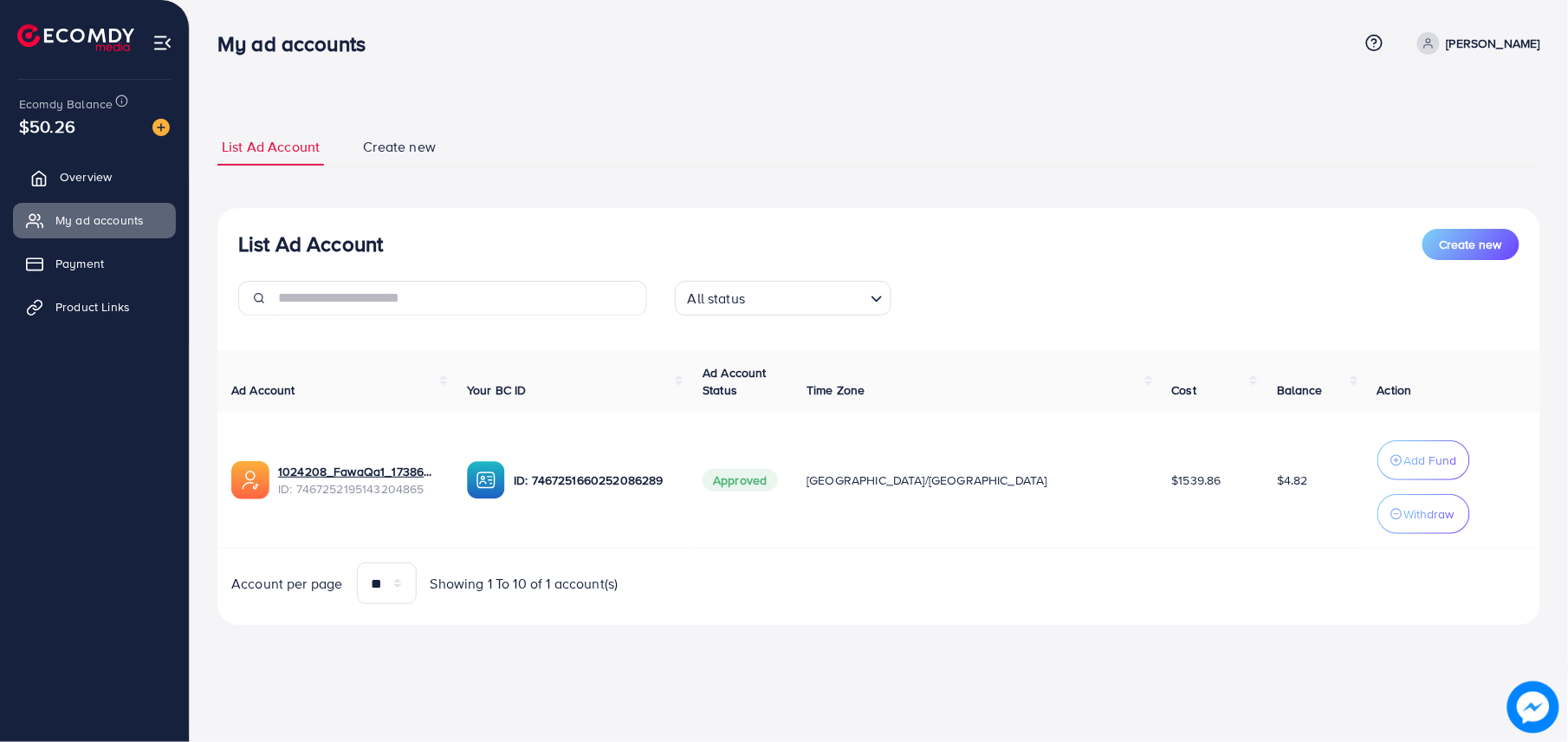
click at [108, 182] on span "Overview" at bounding box center [85, 176] width 52 height 18
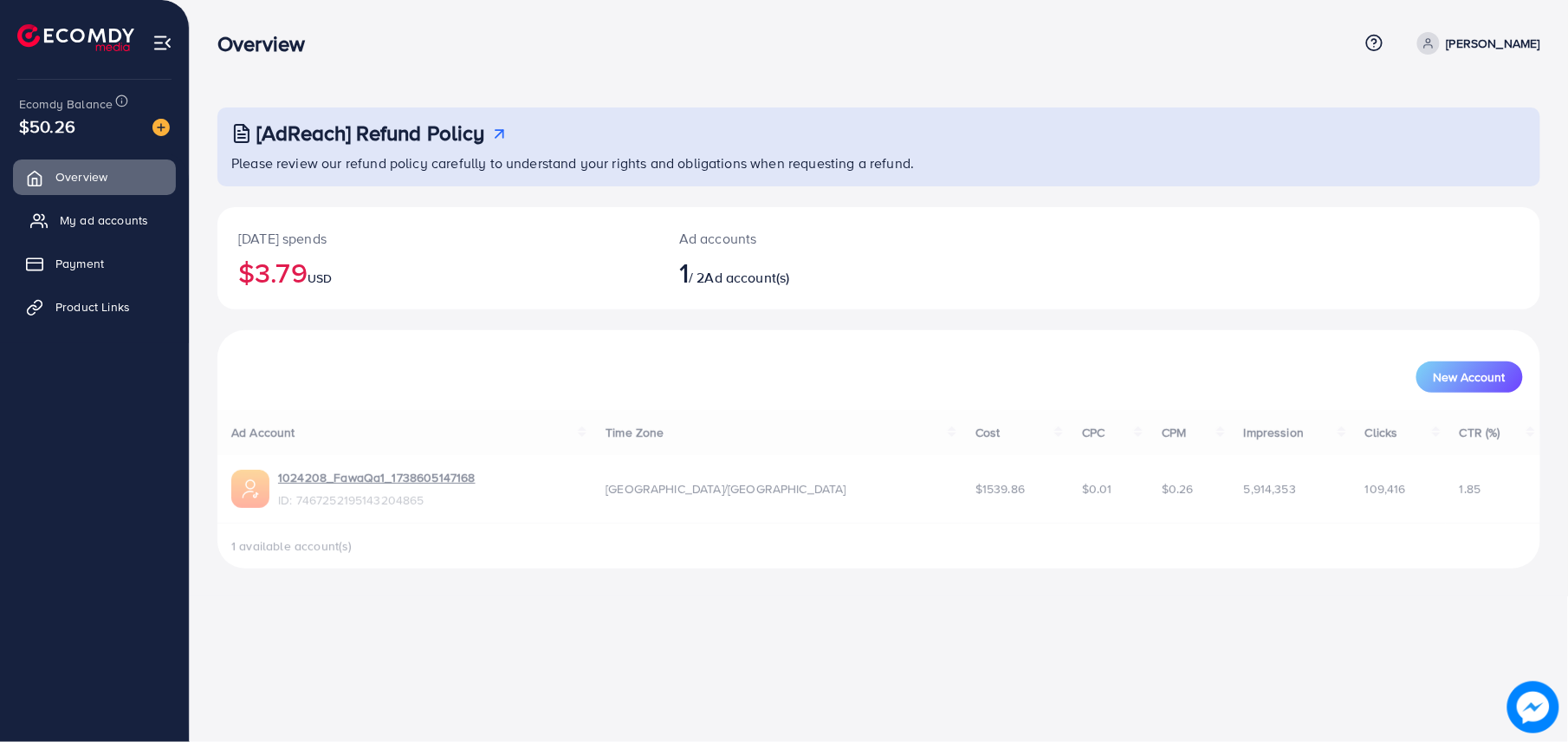
click at [114, 214] on span "My ad accounts" at bounding box center [103, 220] width 88 height 18
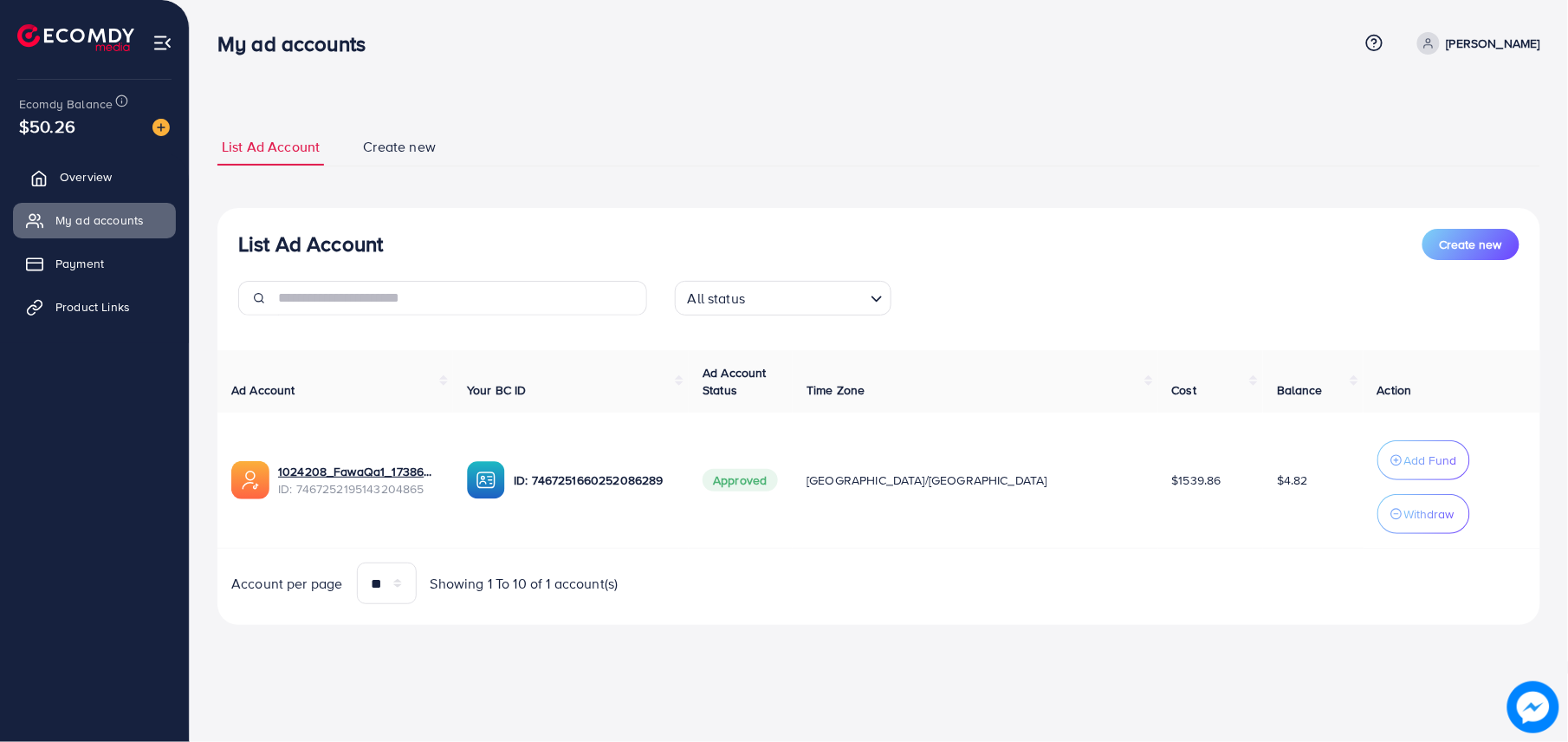
click at [122, 184] on link "Overview" at bounding box center [94, 176] width 162 height 34
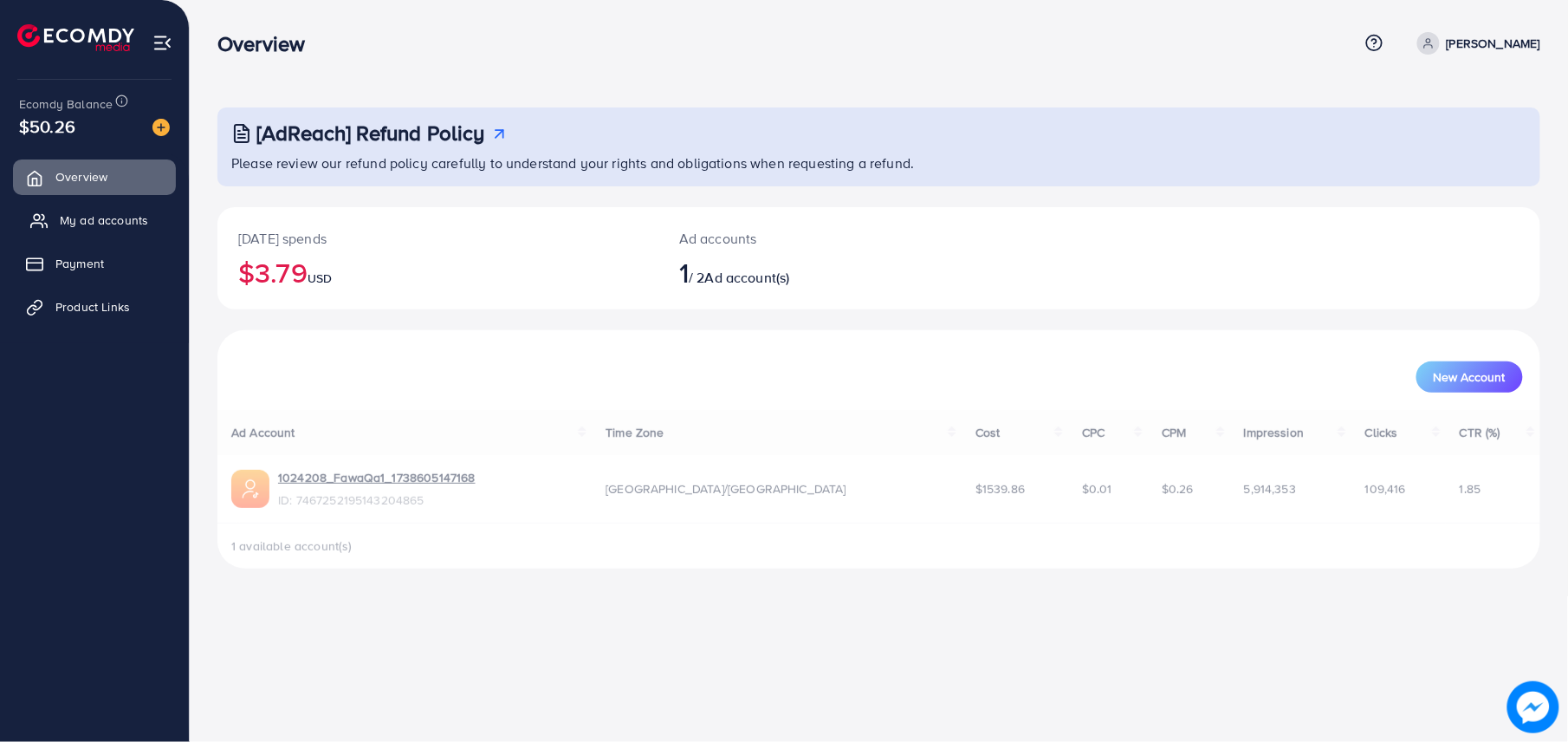
click at [133, 208] on link "My ad accounts" at bounding box center [94, 219] width 162 height 34
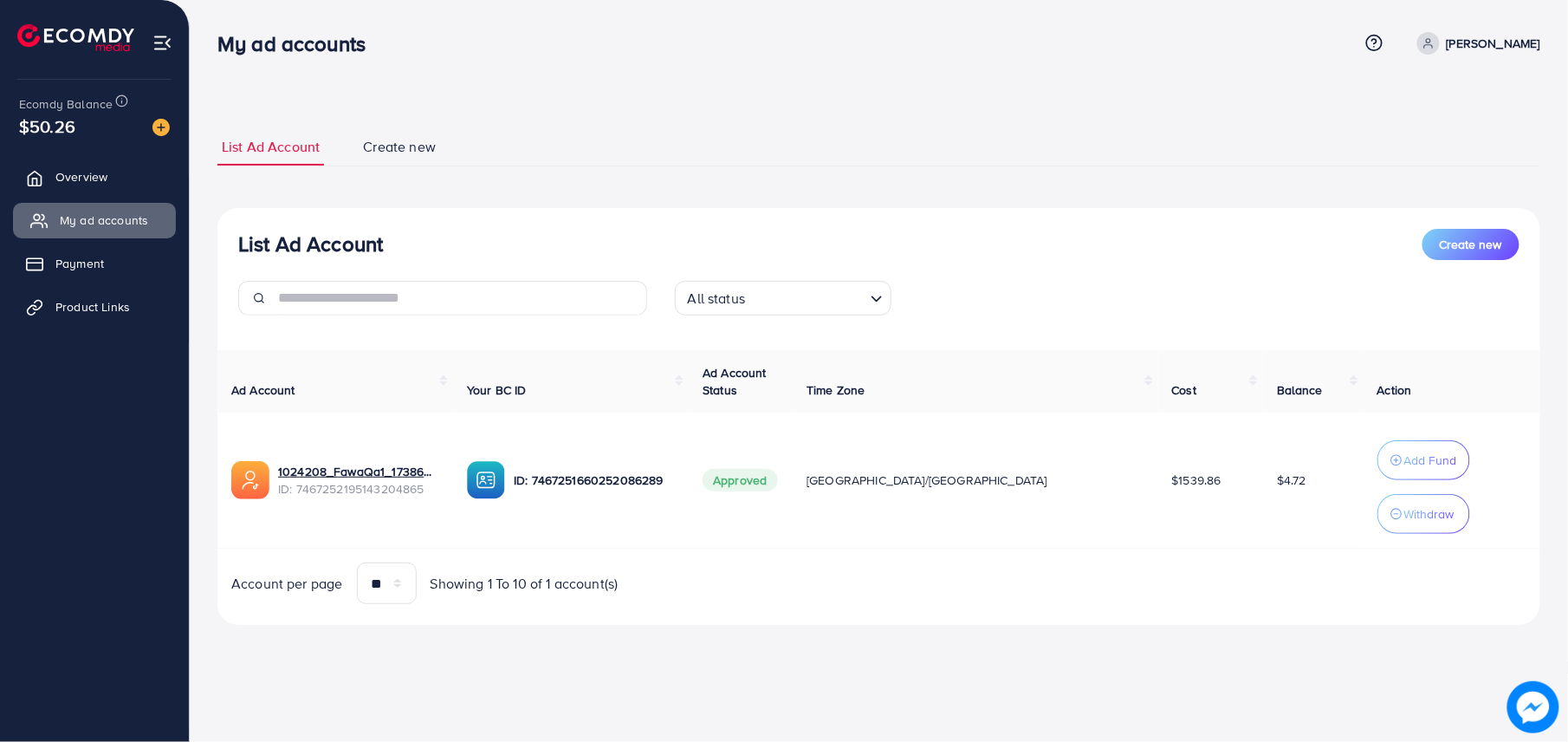
click at [80, 171] on span "Overview" at bounding box center [82, 176] width 52 height 18
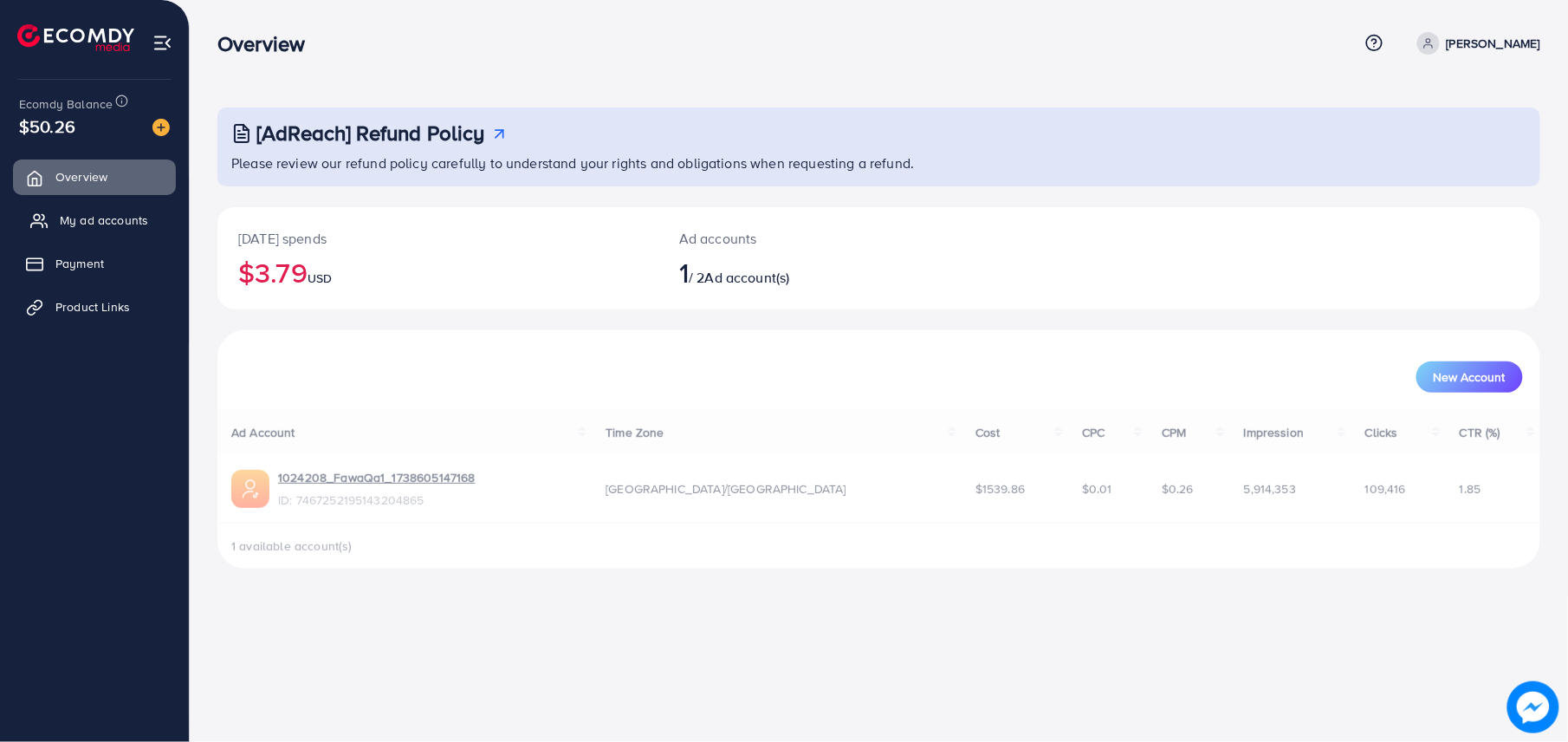
click at [118, 212] on span "My ad accounts" at bounding box center [103, 220] width 88 height 18
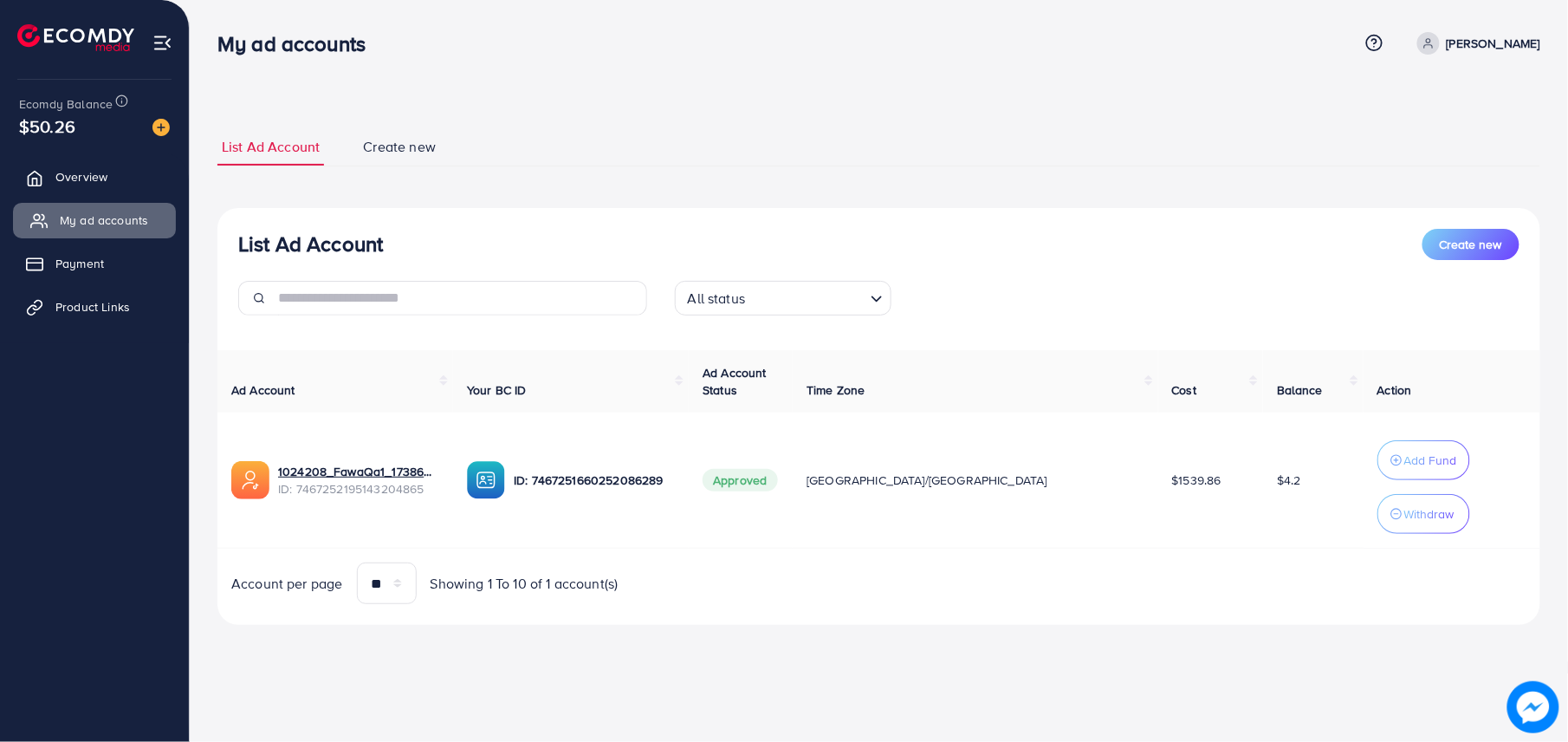
click at [112, 177] on link "Overview" at bounding box center [94, 176] width 162 height 34
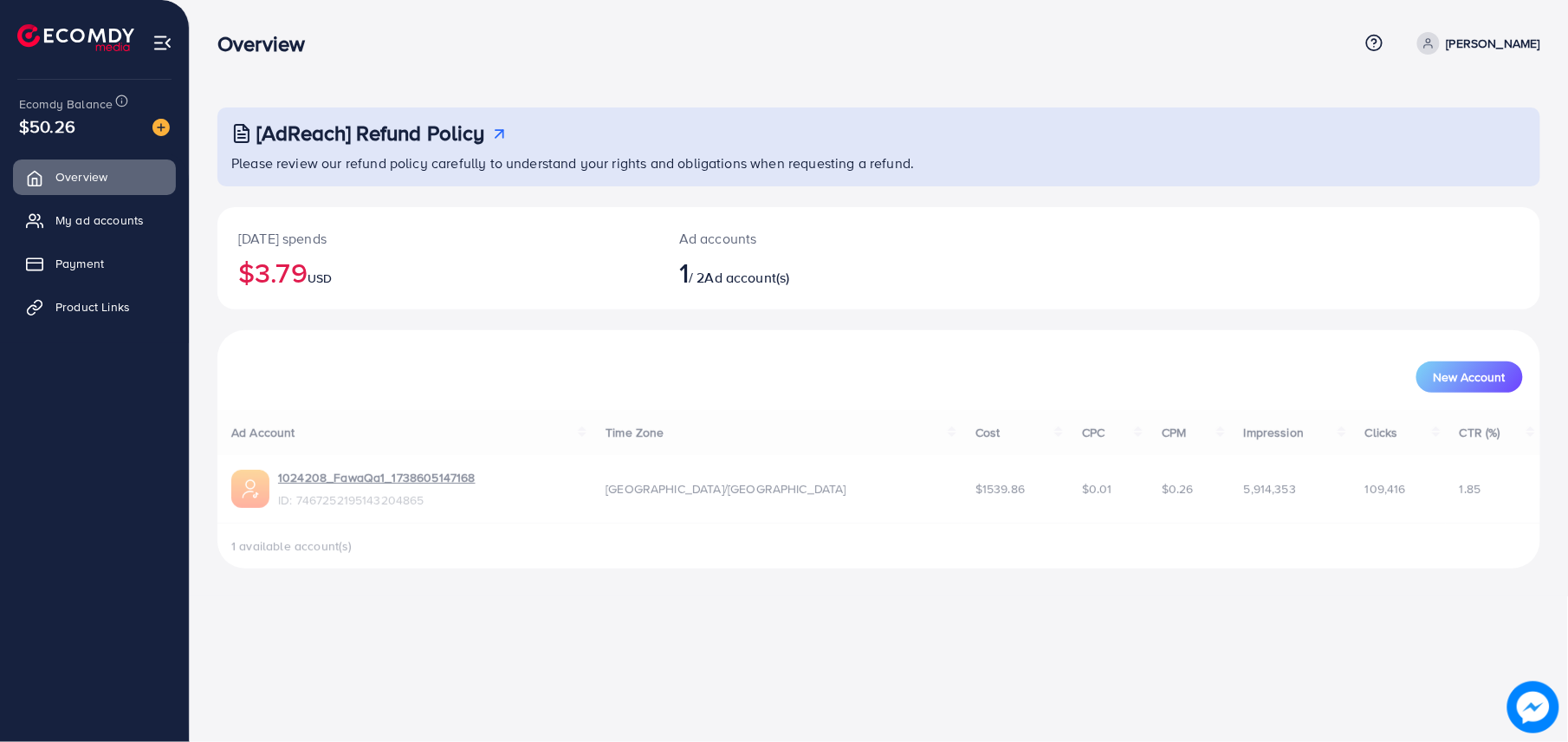
drag, startPoint x: 128, startPoint y: 228, endPoint x: 180, endPoint y: 228, distance: 52.0
click at [126, 227] on span "My ad accounts" at bounding box center [99, 220] width 88 height 18
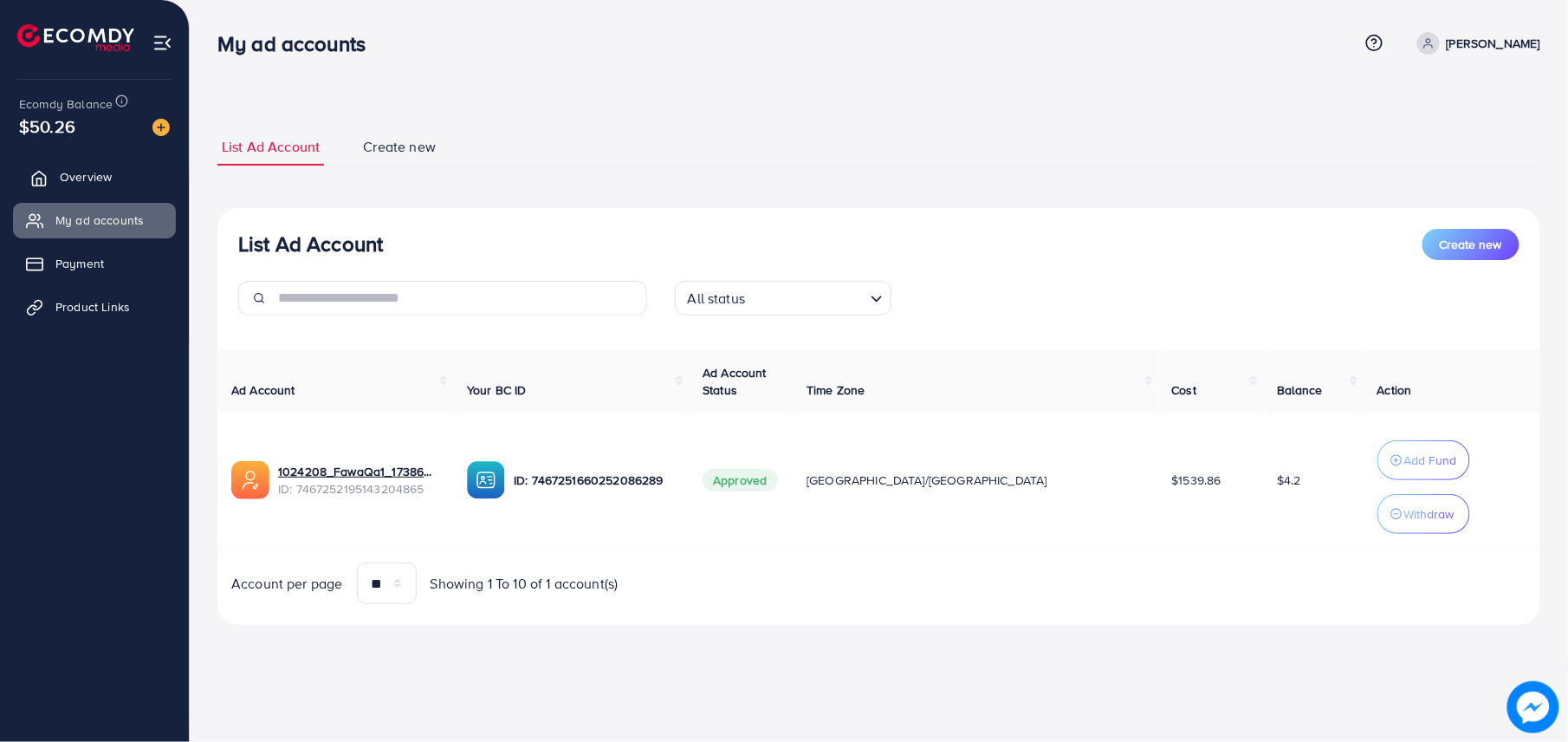
click at [84, 184] on span "Overview" at bounding box center [85, 176] width 52 height 18
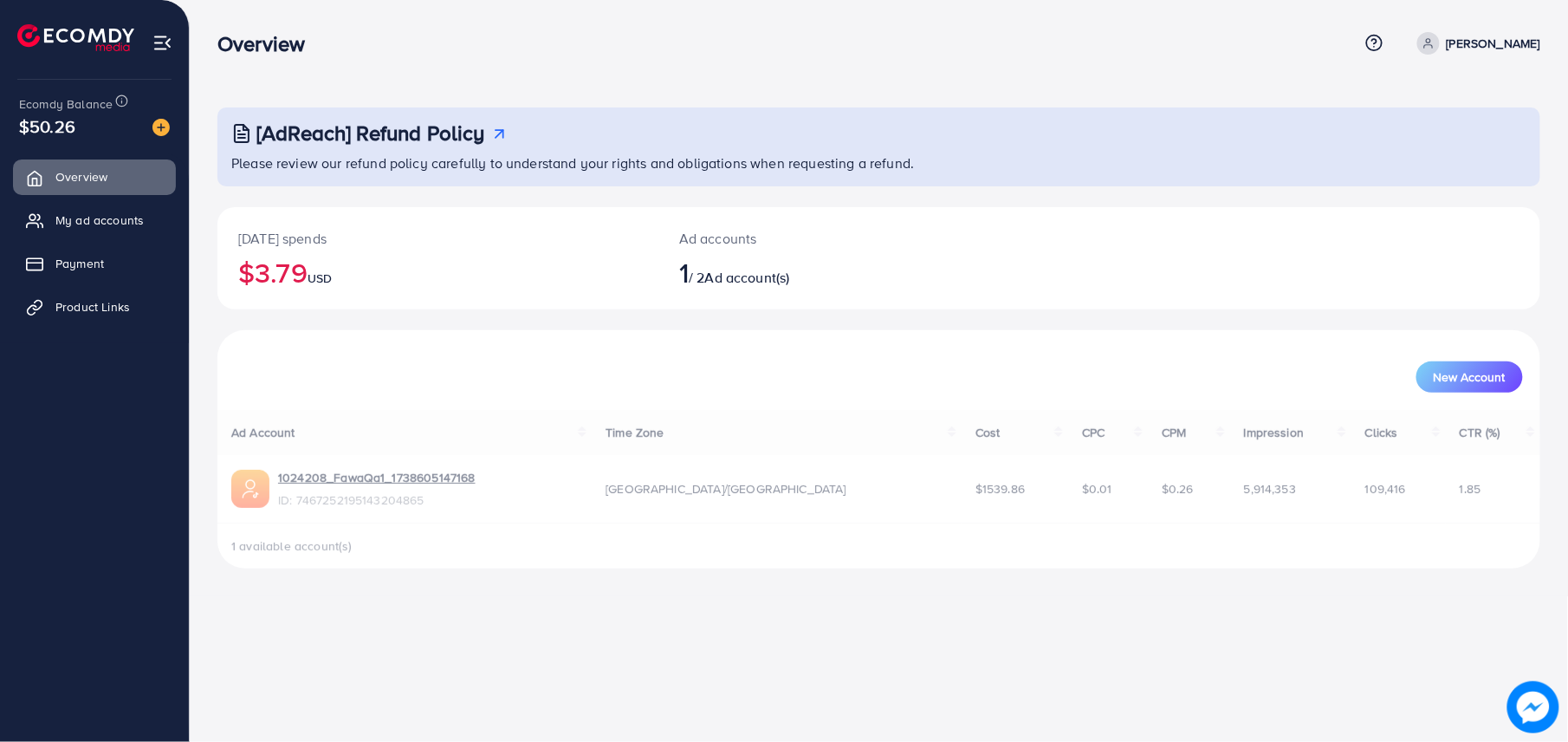
click at [96, 199] on ul "Overview My ad accounts Payment Product Links" at bounding box center [94, 247] width 188 height 190
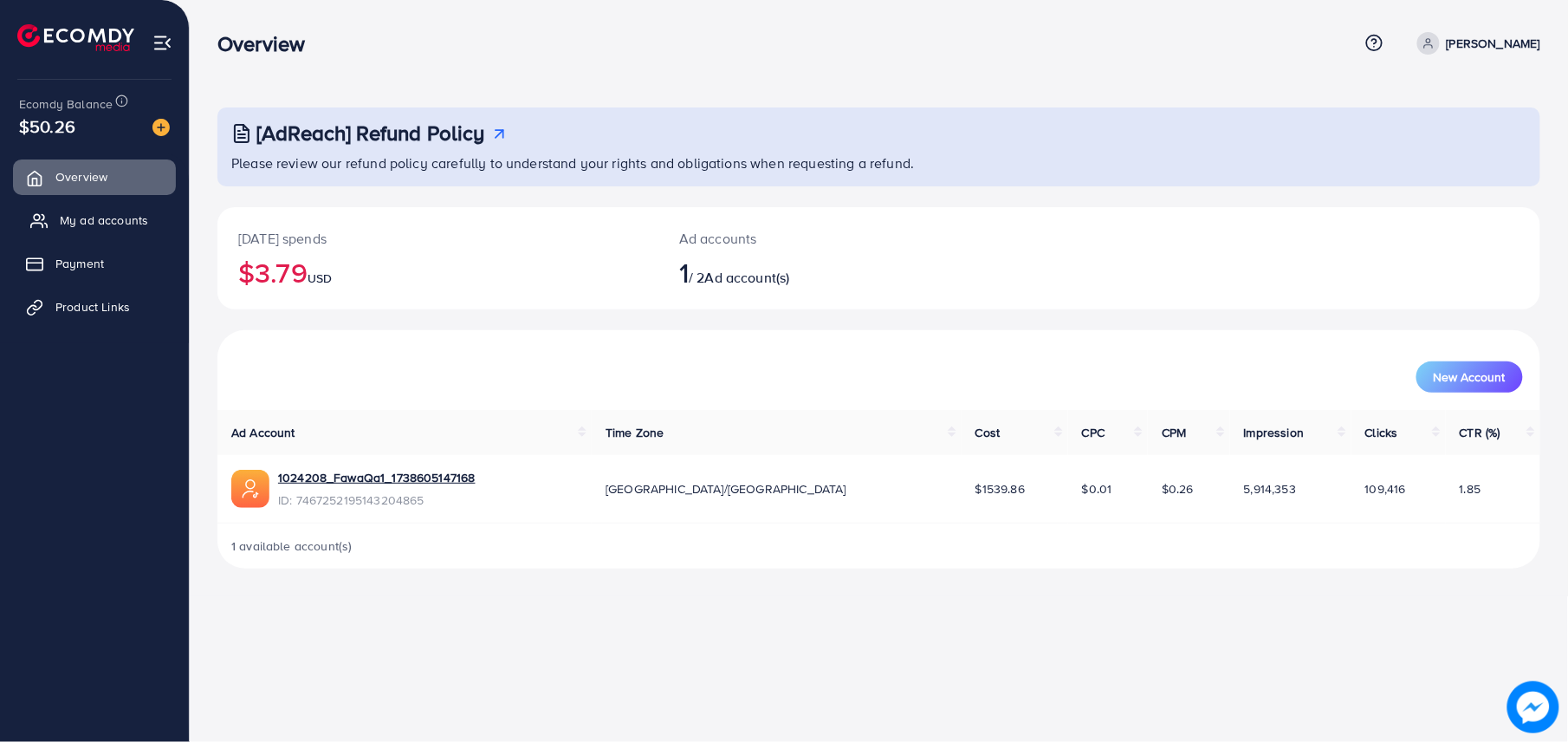
click at [96, 228] on span "My ad accounts" at bounding box center [103, 220] width 88 height 18
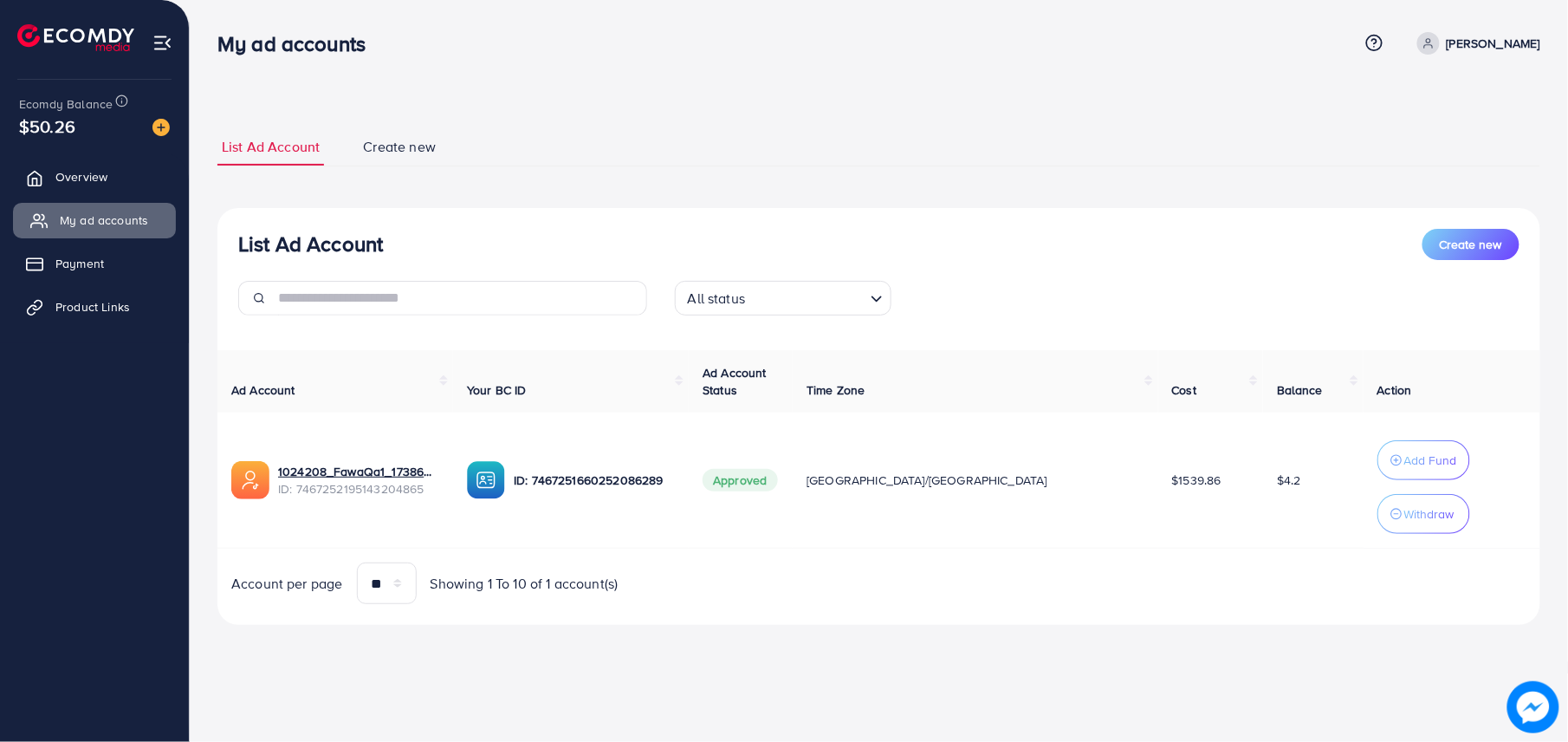
click at [111, 181] on link "Overview" at bounding box center [94, 176] width 162 height 34
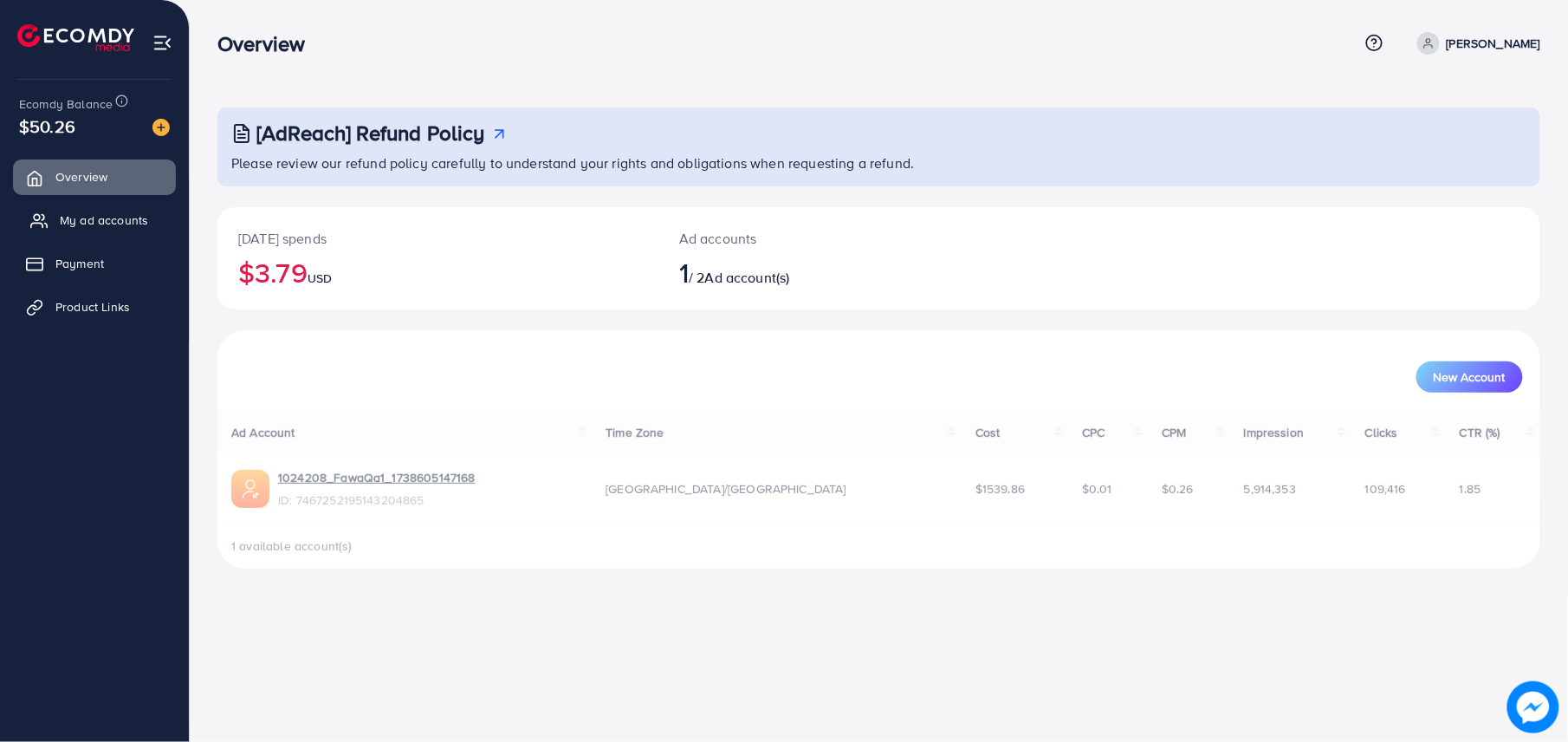
click at [116, 206] on link "My ad accounts" at bounding box center [94, 219] width 162 height 34
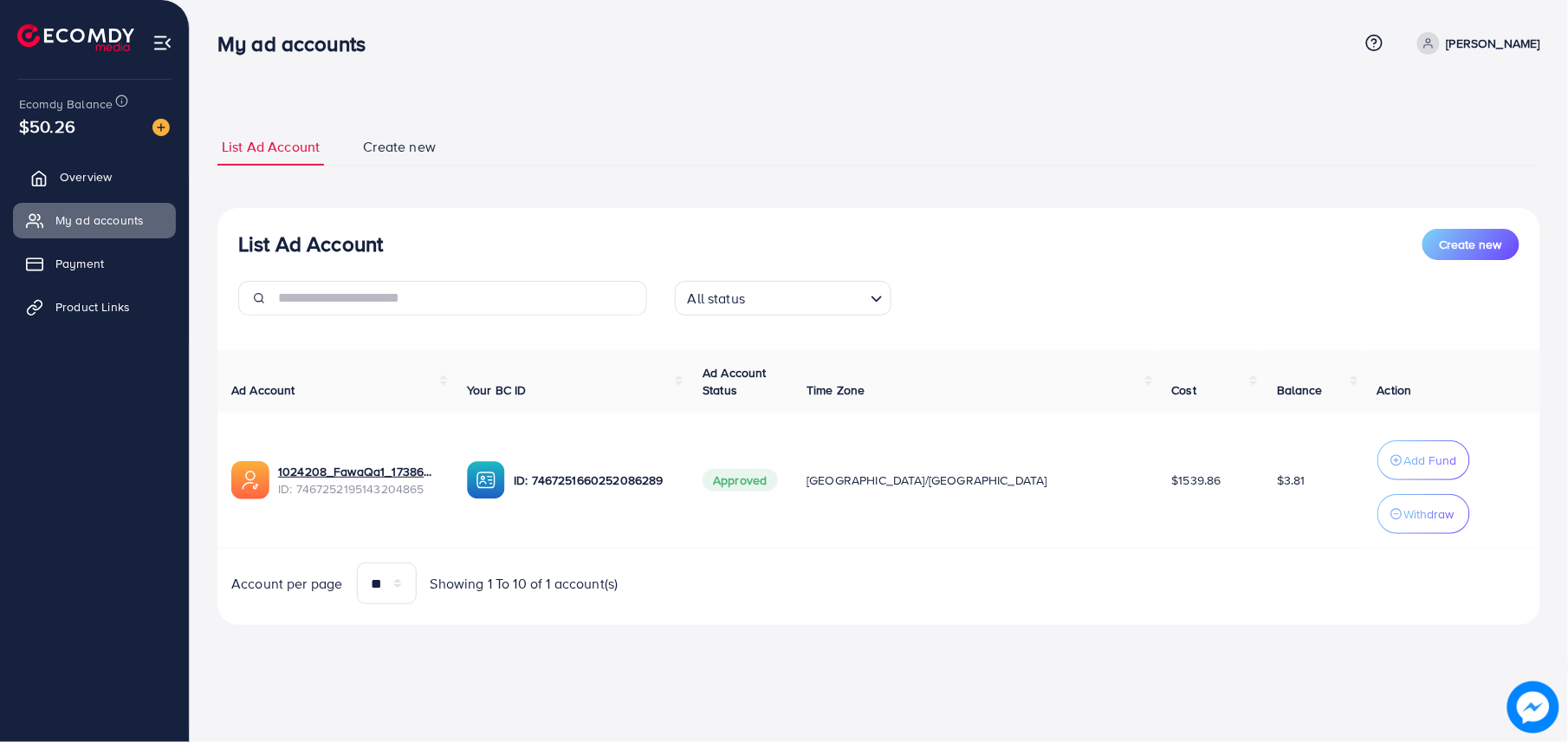
click at [92, 166] on link "Overview" at bounding box center [94, 176] width 162 height 34
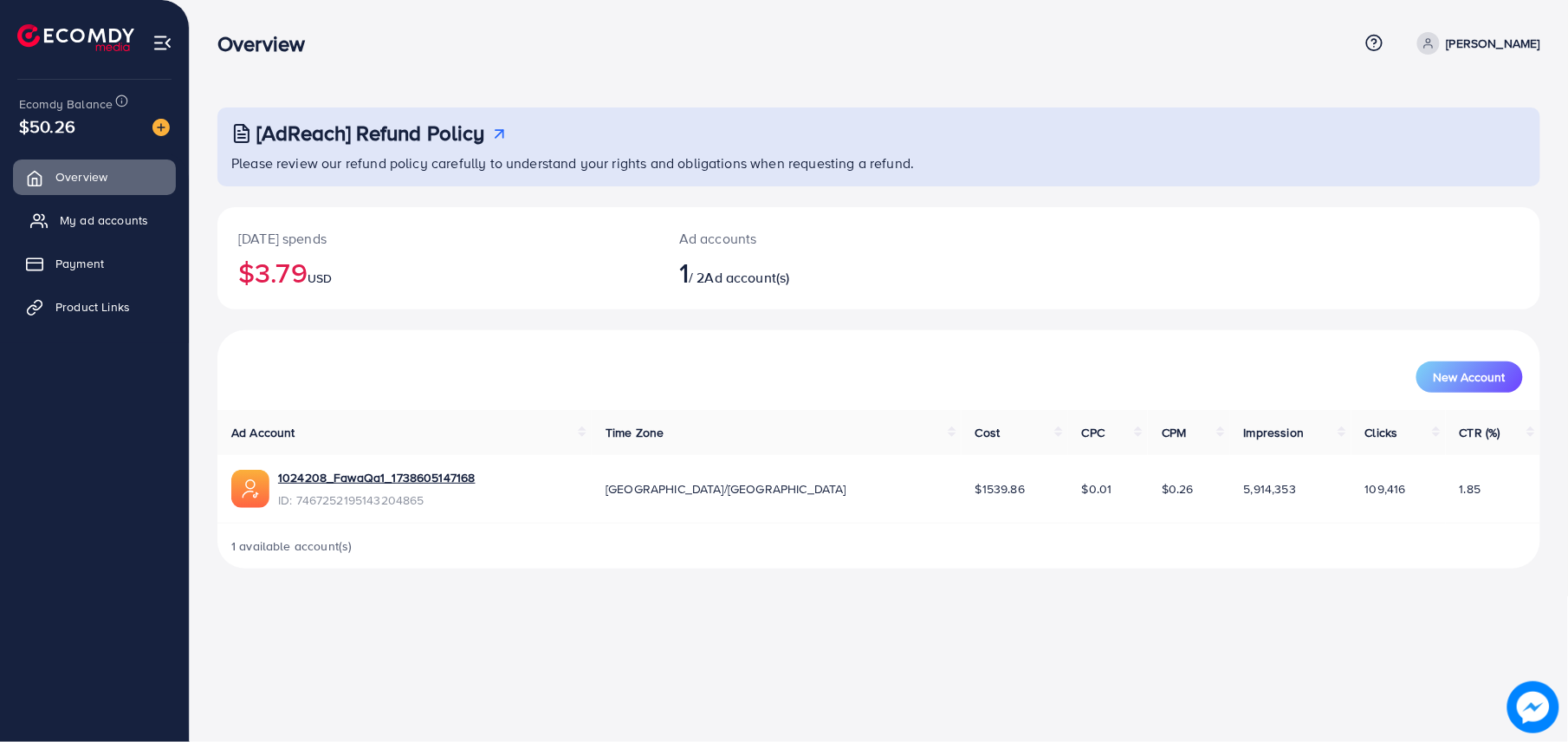
click at [106, 213] on span "My ad accounts" at bounding box center [103, 220] width 88 height 18
